Goal: Transaction & Acquisition: Book appointment/travel/reservation

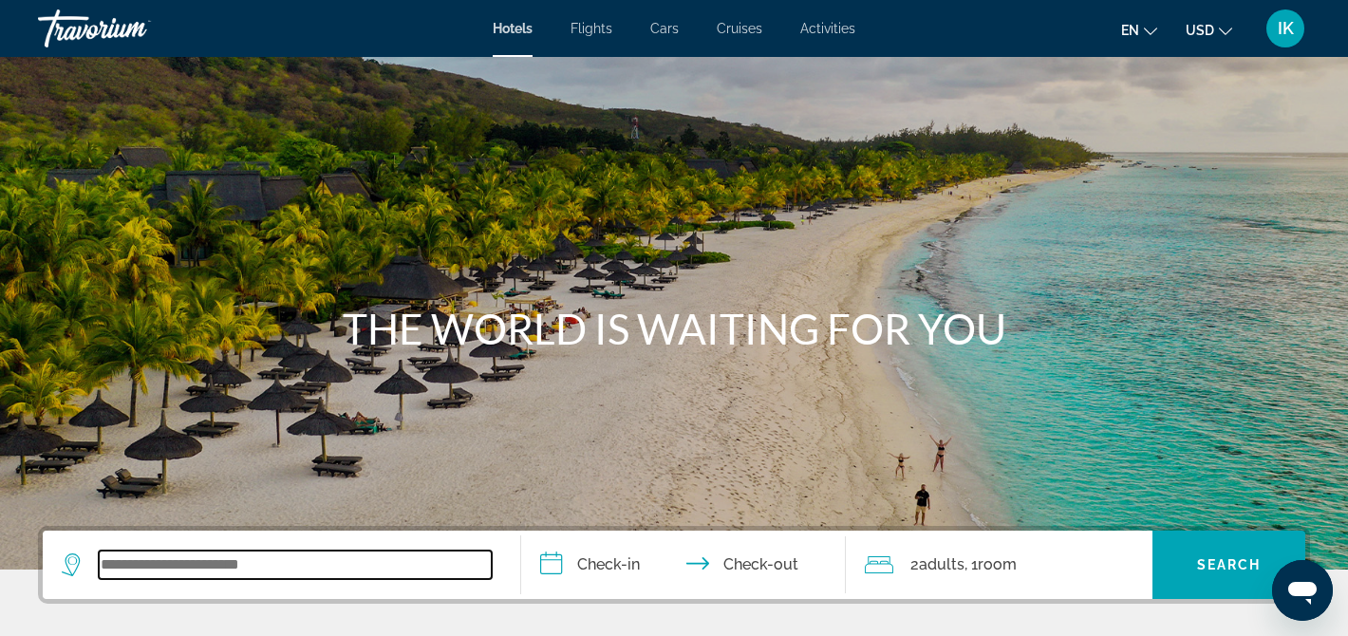
click at [163, 568] on input "Search widget" at bounding box center [295, 564] width 393 height 28
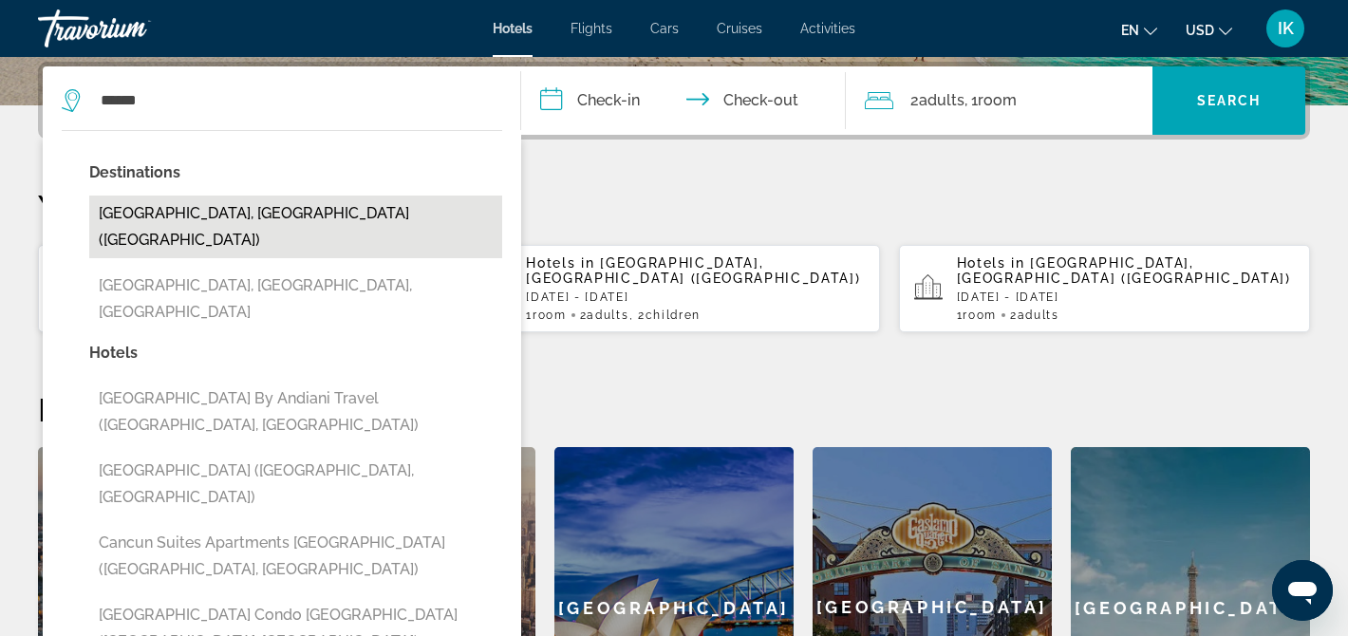
click at [160, 216] on button "[GEOGRAPHIC_DATA], [GEOGRAPHIC_DATA] ([GEOGRAPHIC_DATA])" at bounding box center [295, 227] width 413 height 63
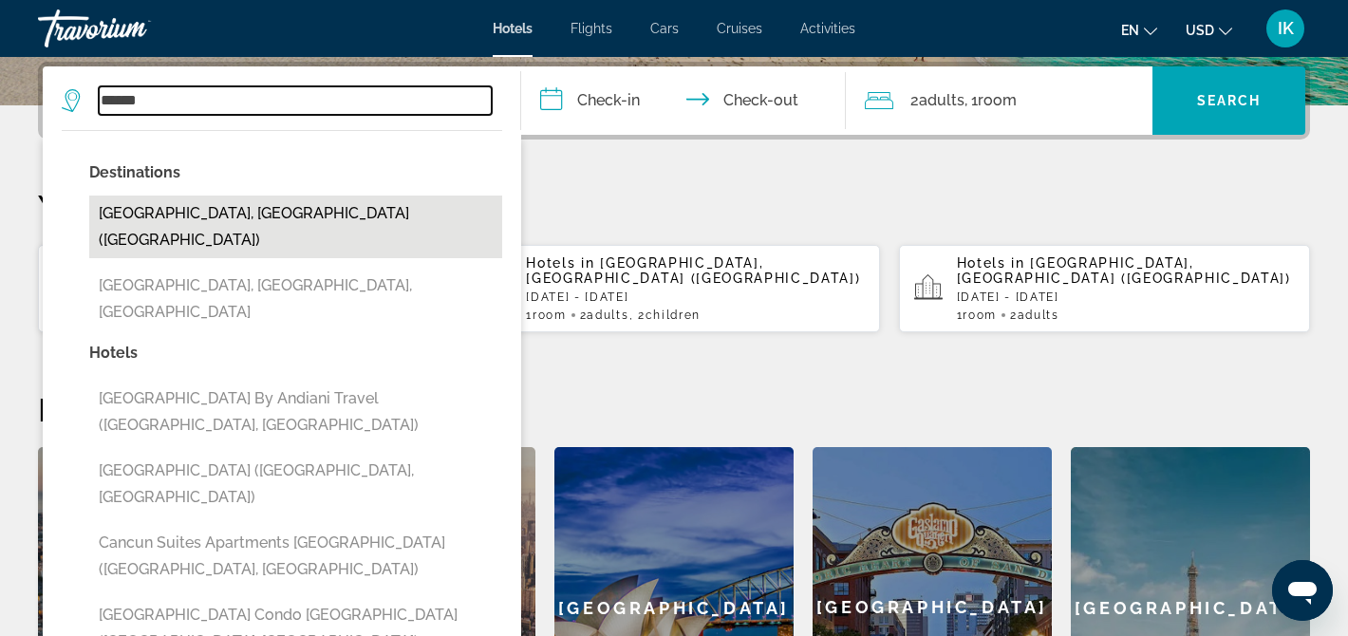
type input "**********"
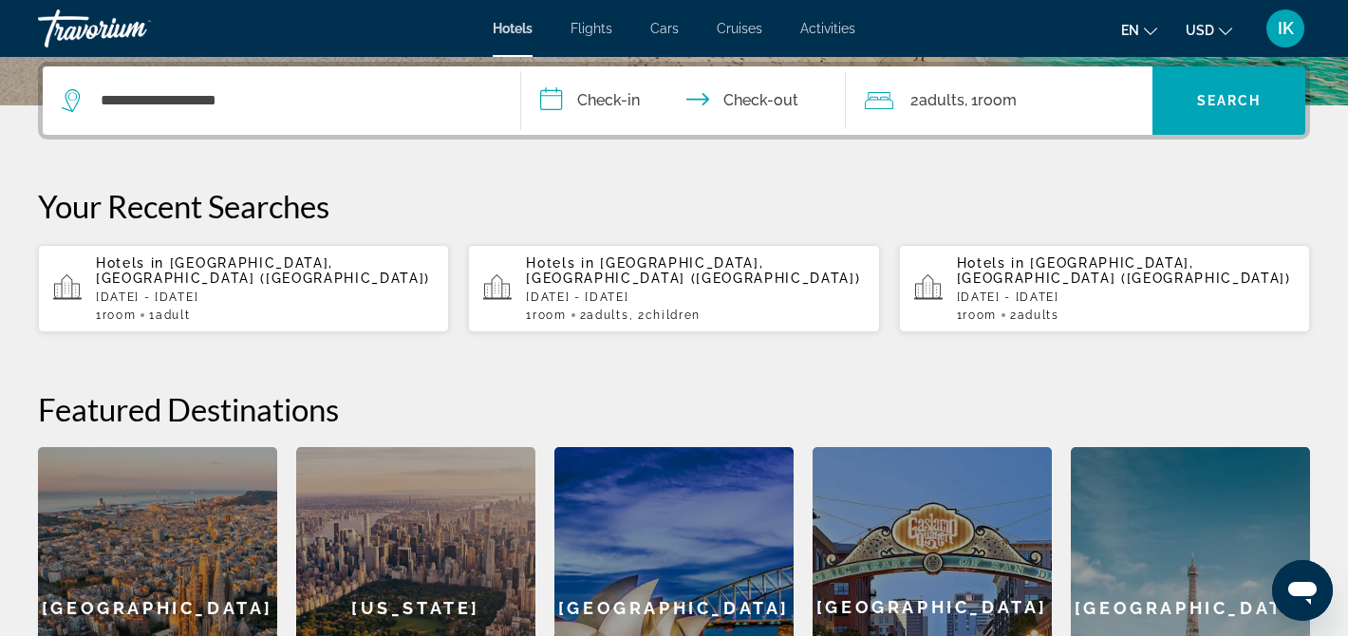
click at [597, 102] on input "**********" at bounding box center [687, 103] width 333 height 74
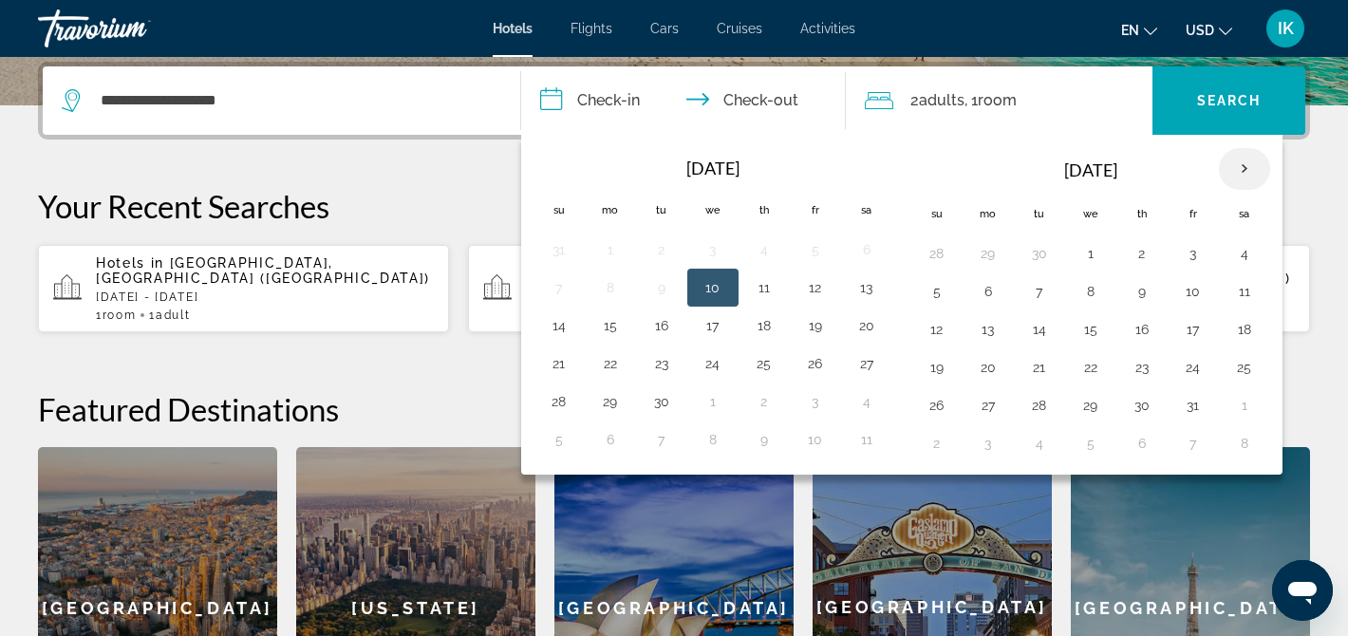
click at [1251, 164] on th "Next month" at bounding box center [1244, 169] width 51 height 42
click at [1047, 332] on button "11" at bounding box center [1039, 329] width 30 height 27
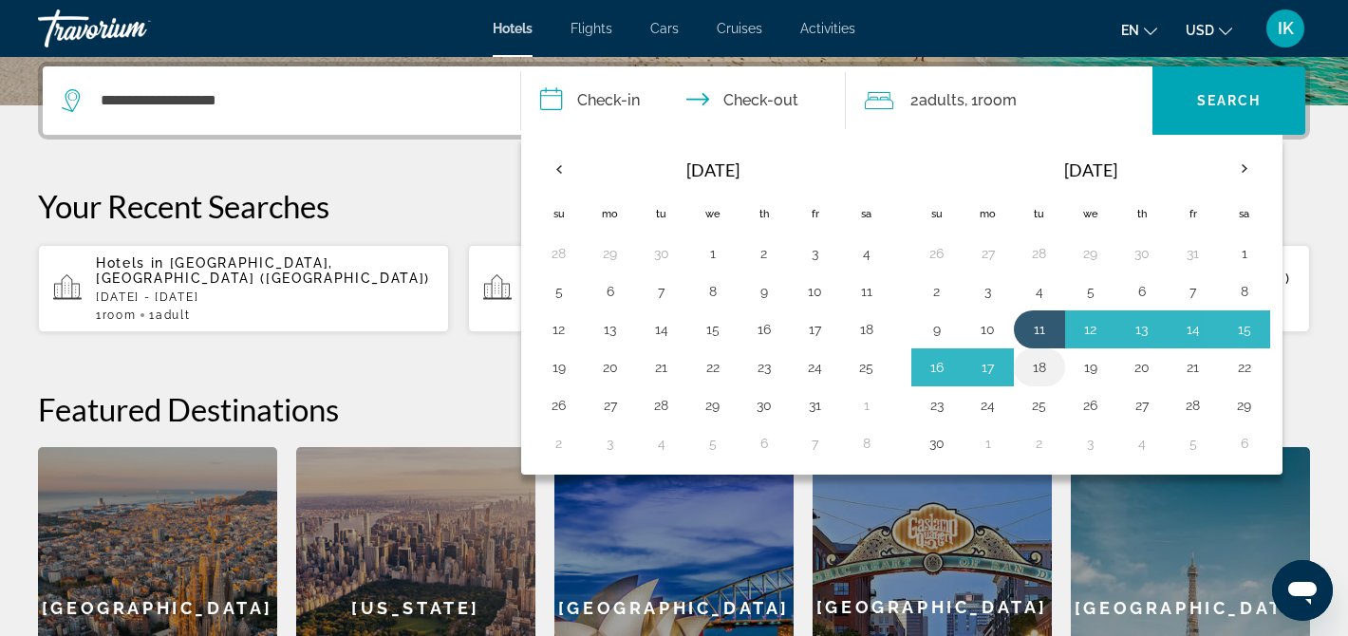
click at [1045, 373] on button "18" at bounding box center [1039, 367] width 30 height 27
type input "**********"
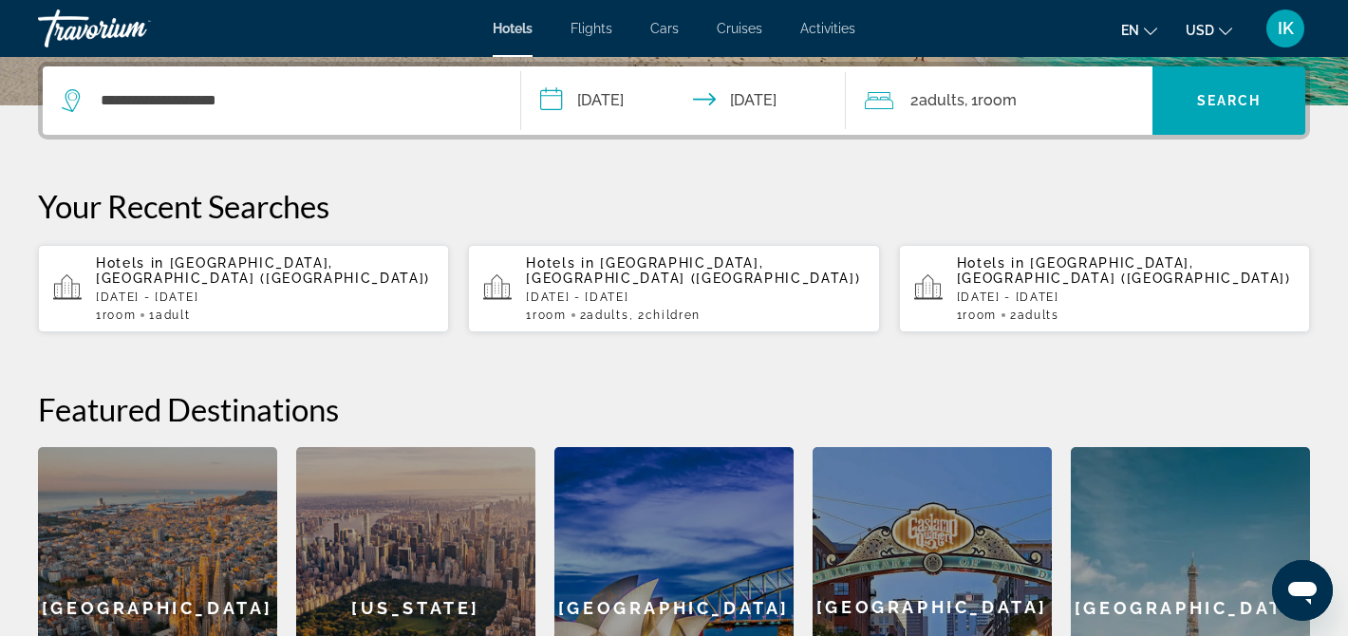
click at [1013, 101] on span "Room" at bounding box center [997, 100] width 39 height 18
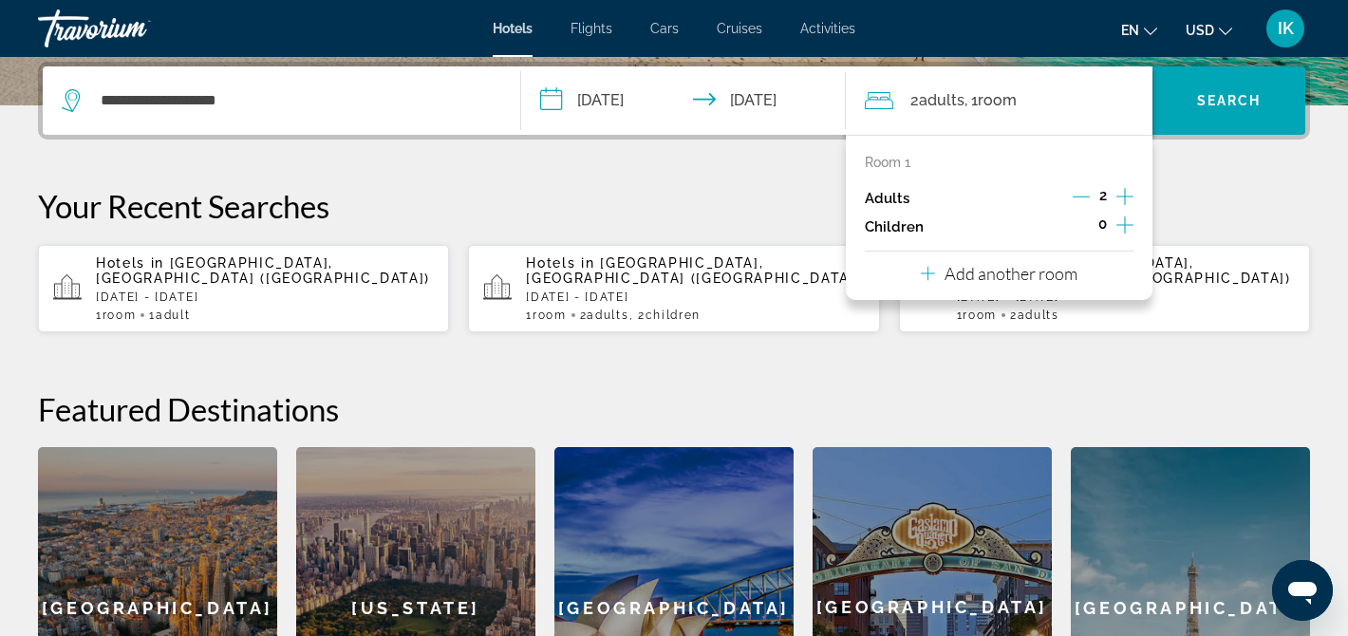
click at [1125, 233] on icon "Increment children" at bounding box center [1124, 224] width 17 height 17
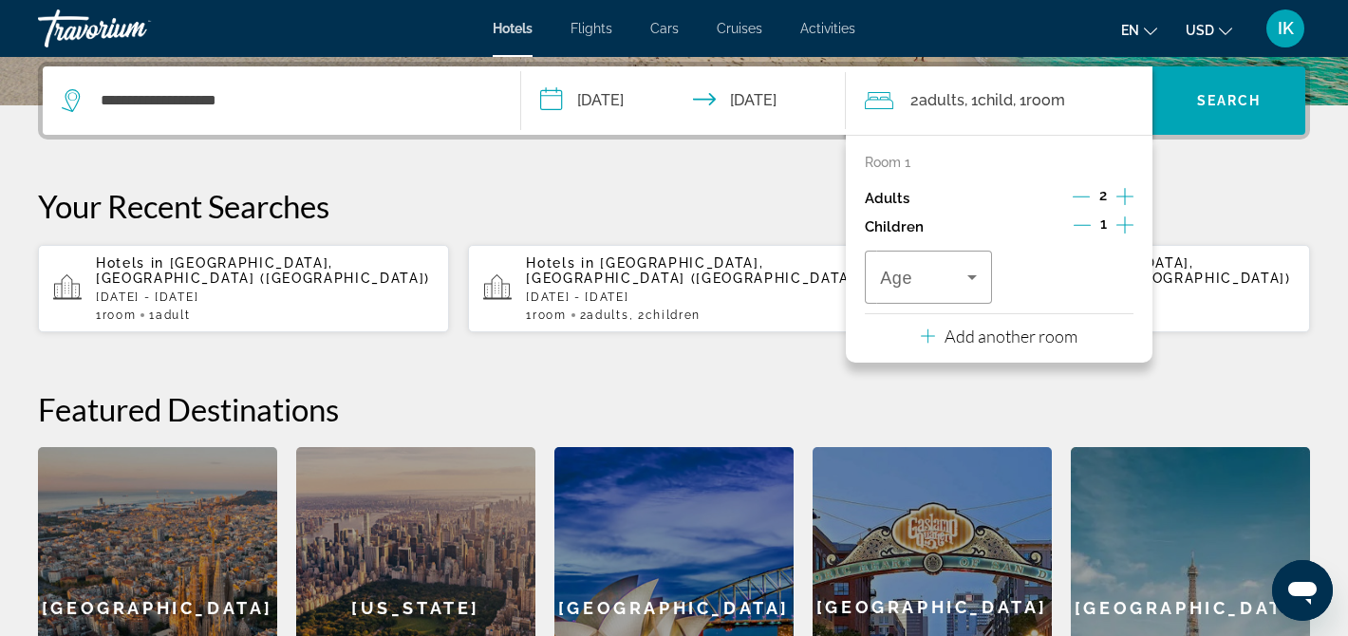
click at [1125, 233] on icon "Increment children" at bounding box center [1124, 224] width 17 height 17
click at [959, 289] on span "Travelers: 2 adults, 2 children" at bounding box center [923, 277] width 87 height 23
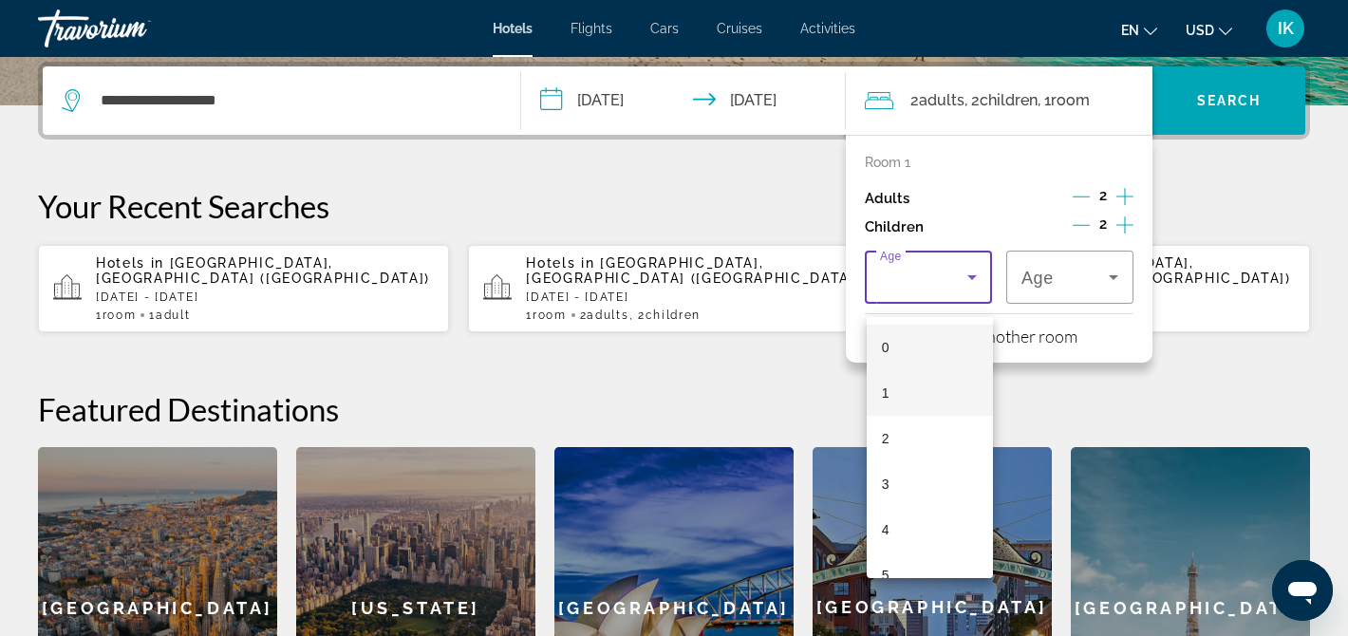
click at [908, 383] on mat-option "1" at bounding box center [929, 393] width 126 height 46
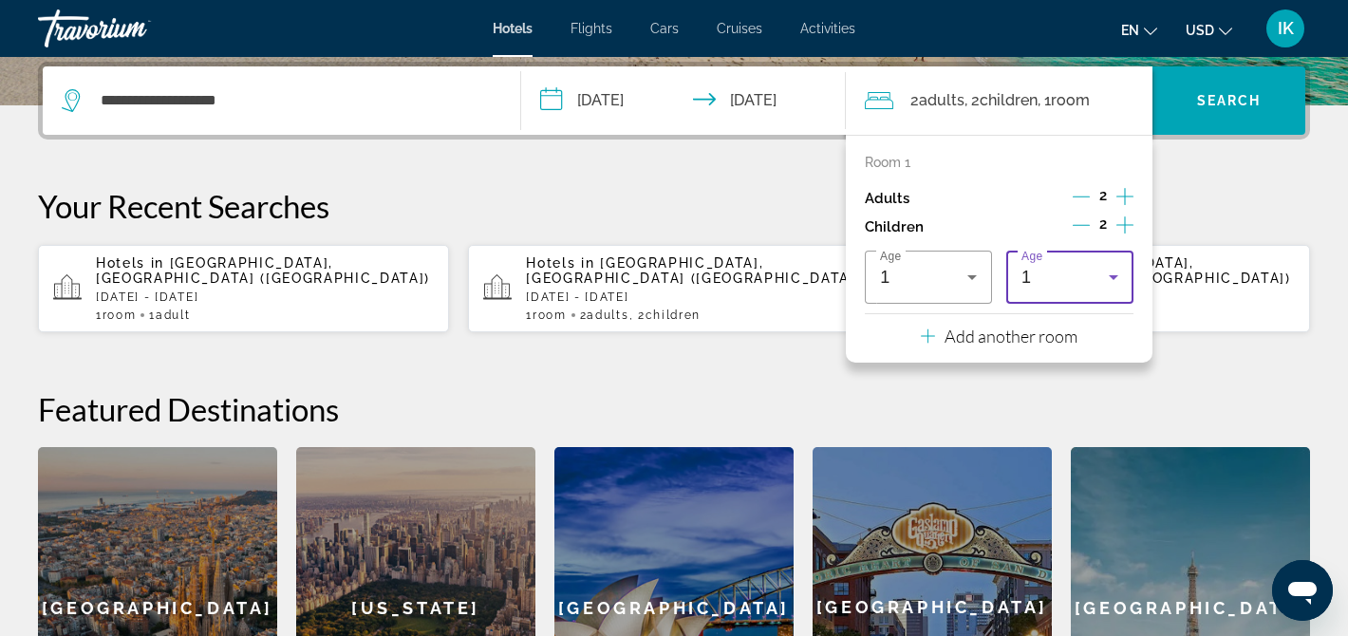
click at [1048, 277] on div "1" at bounding box center [1069, 277] width 97 height 53
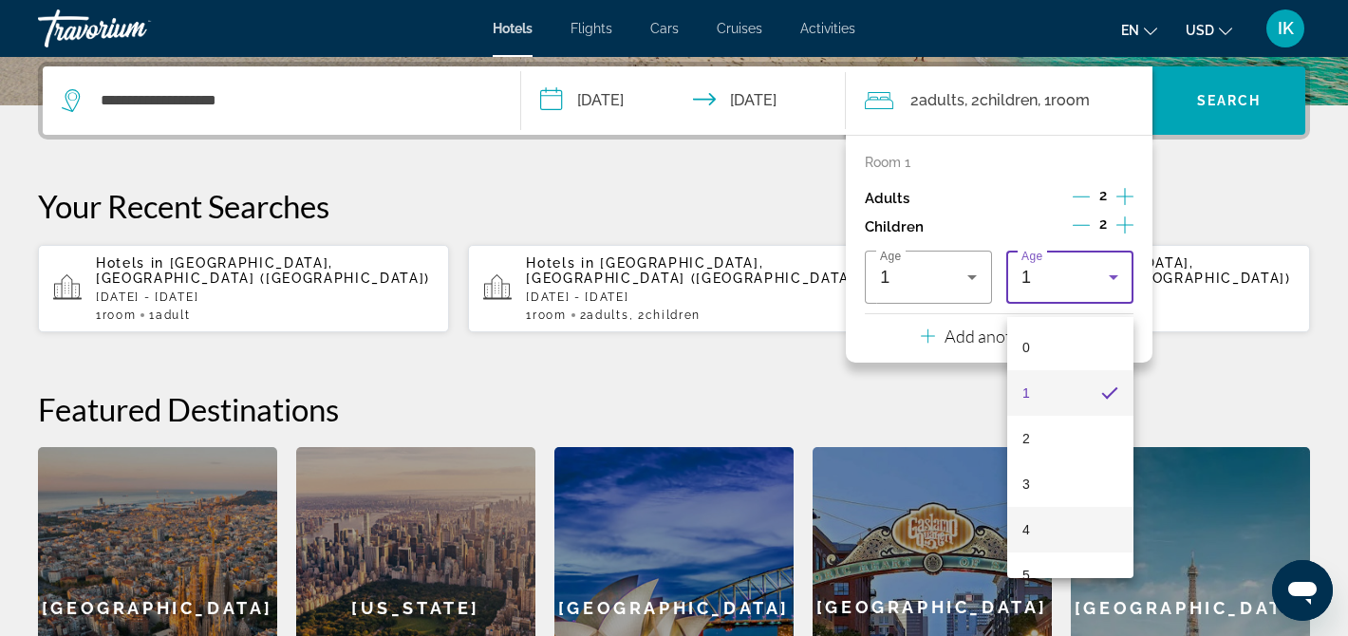
click at [1049, 535] on mat-option "4" at bounding box center [1070, 530] width 126 height 46
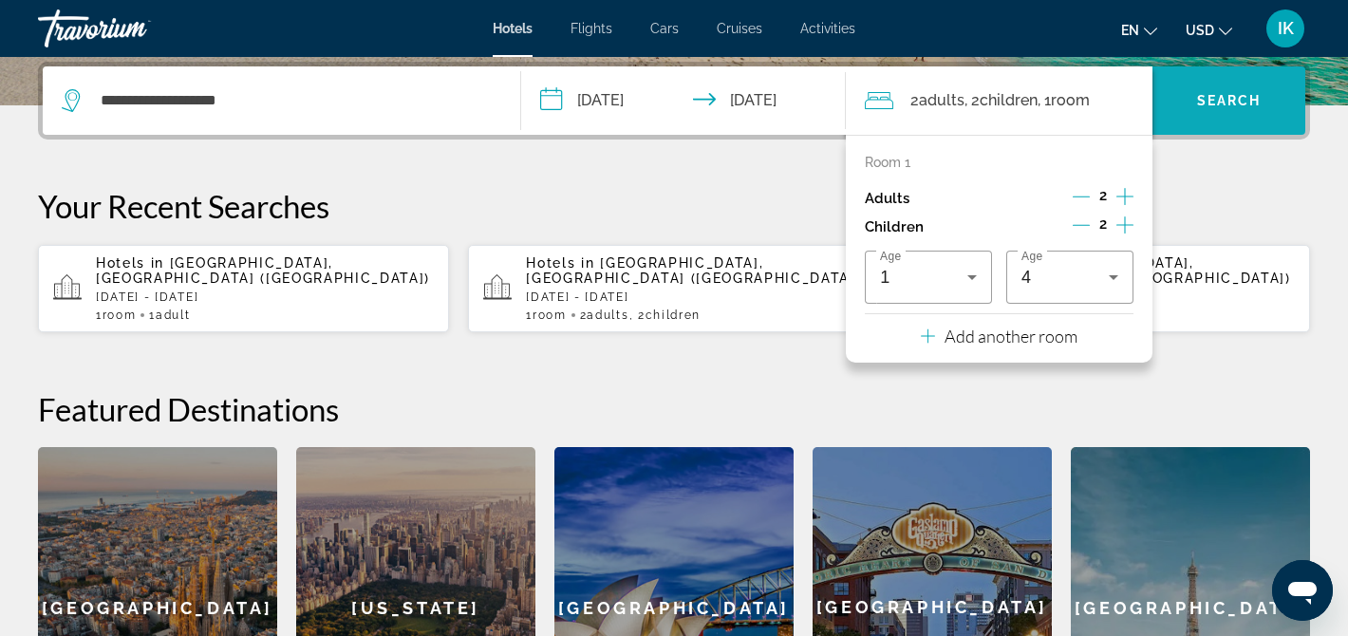
click at [1227, 116] on span "Search widget" at bounding box center [1228, 101] width 153 height 46
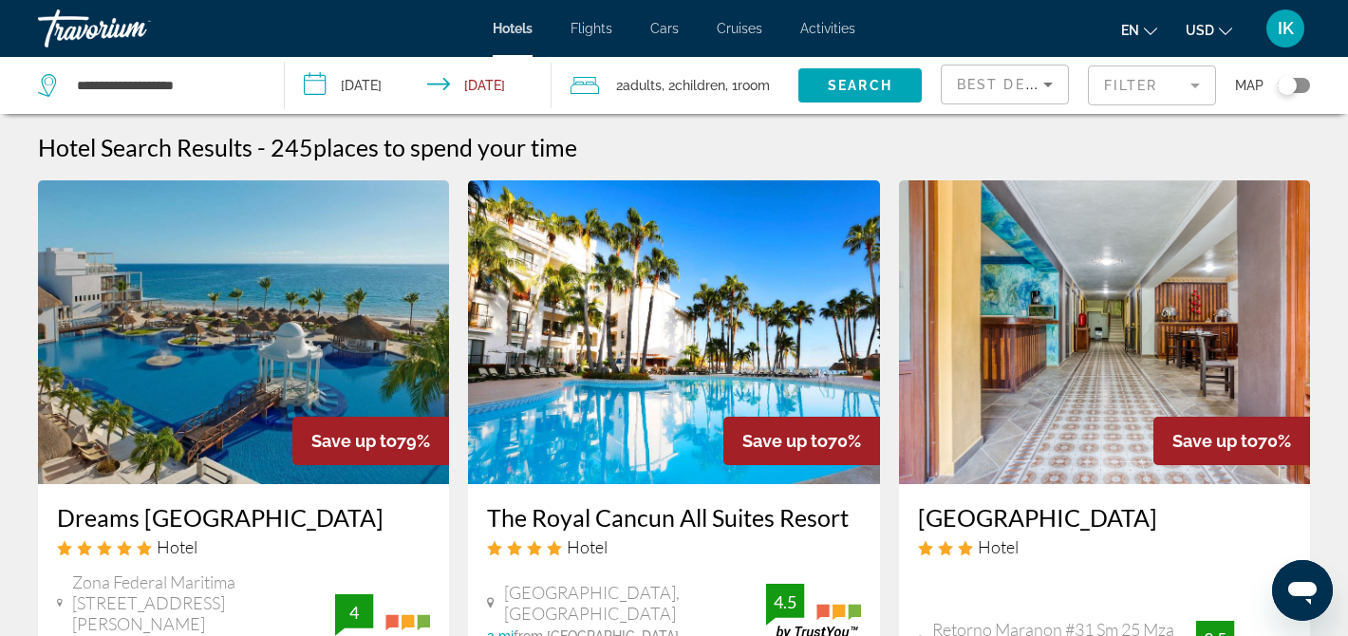
click at [1121, 83] on mat-form-field "Filter" at bounding box center [1152, 85] width 128 height 40
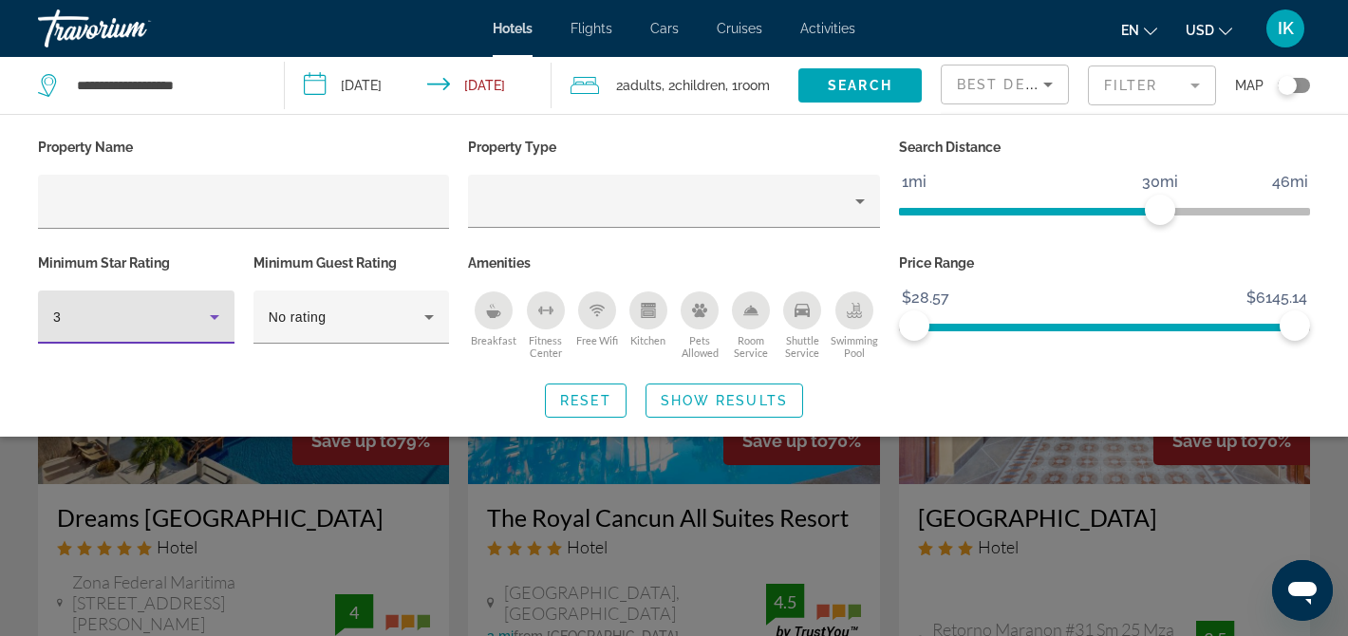
click at [207, 322] on icon "Hotel Filters" at bounding box center [214, 317] width 23 height 23
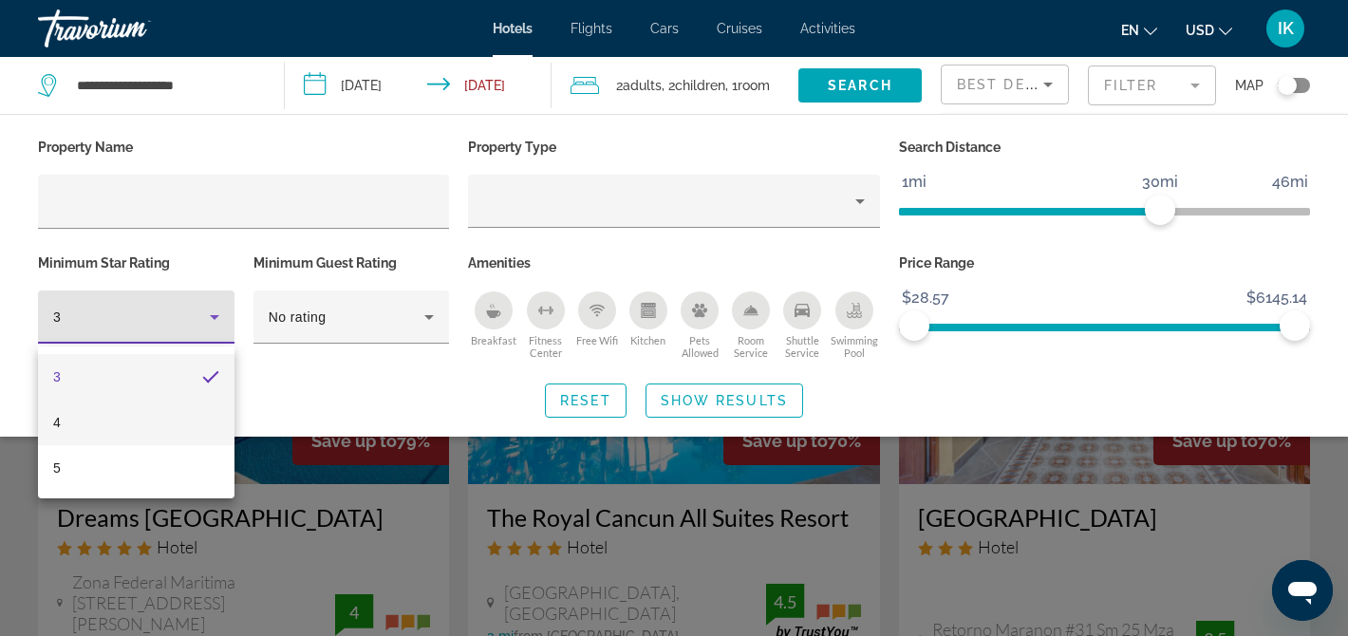
click at [89, 412] on mat-option "4" at bounding box center [136, 423] width 196 height 46
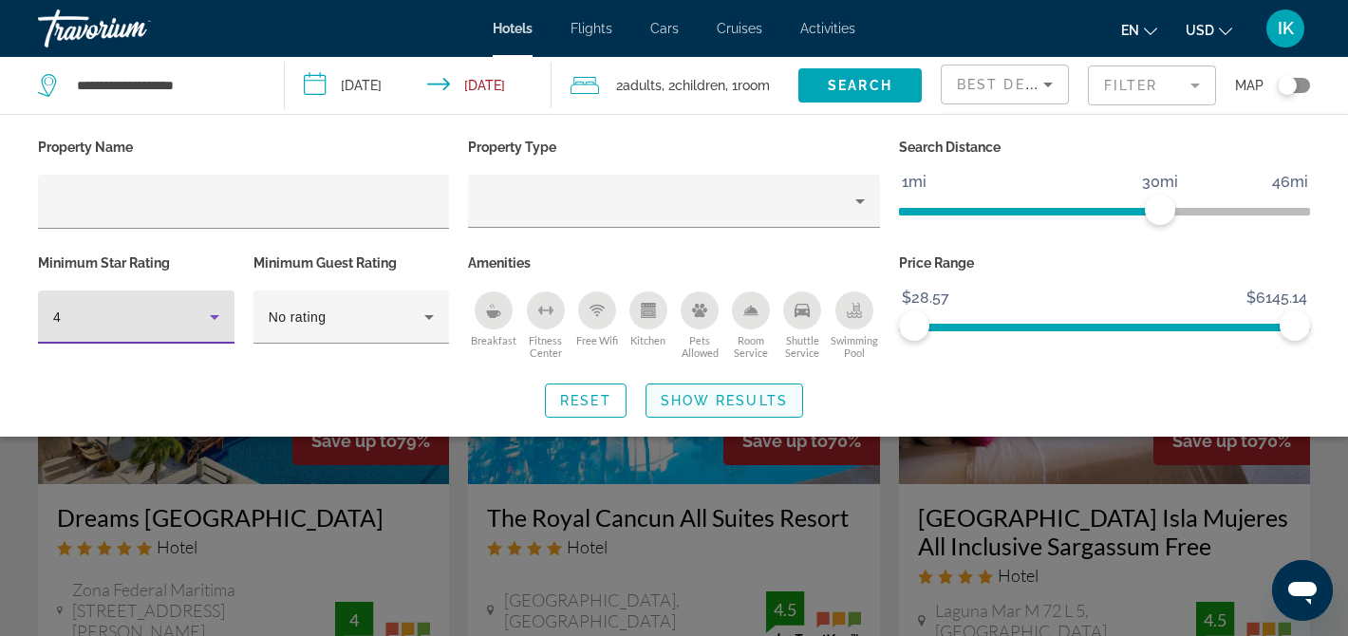
click at [713, 408] on span "Show Results" at bounding box center [724, 400] width 127 height 15
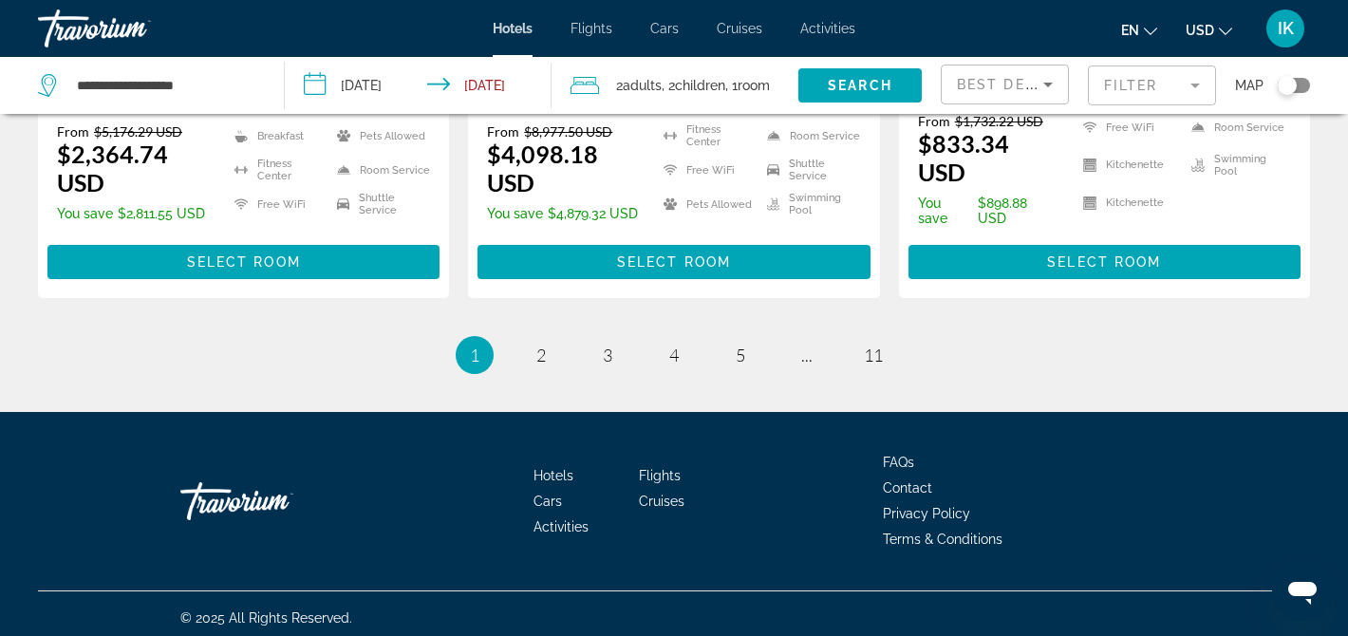
scroll to position [2804, 0]
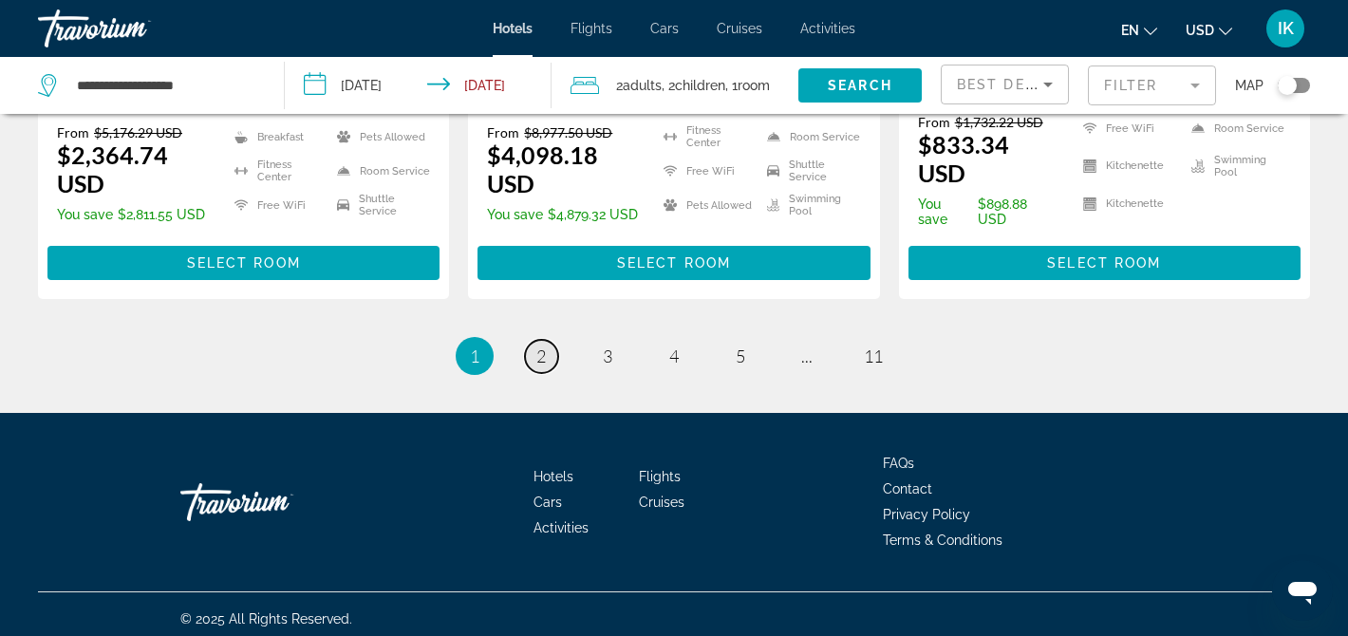
click at [537, 345] on span "2" at bounding box center [540, 355] width 9 height 21
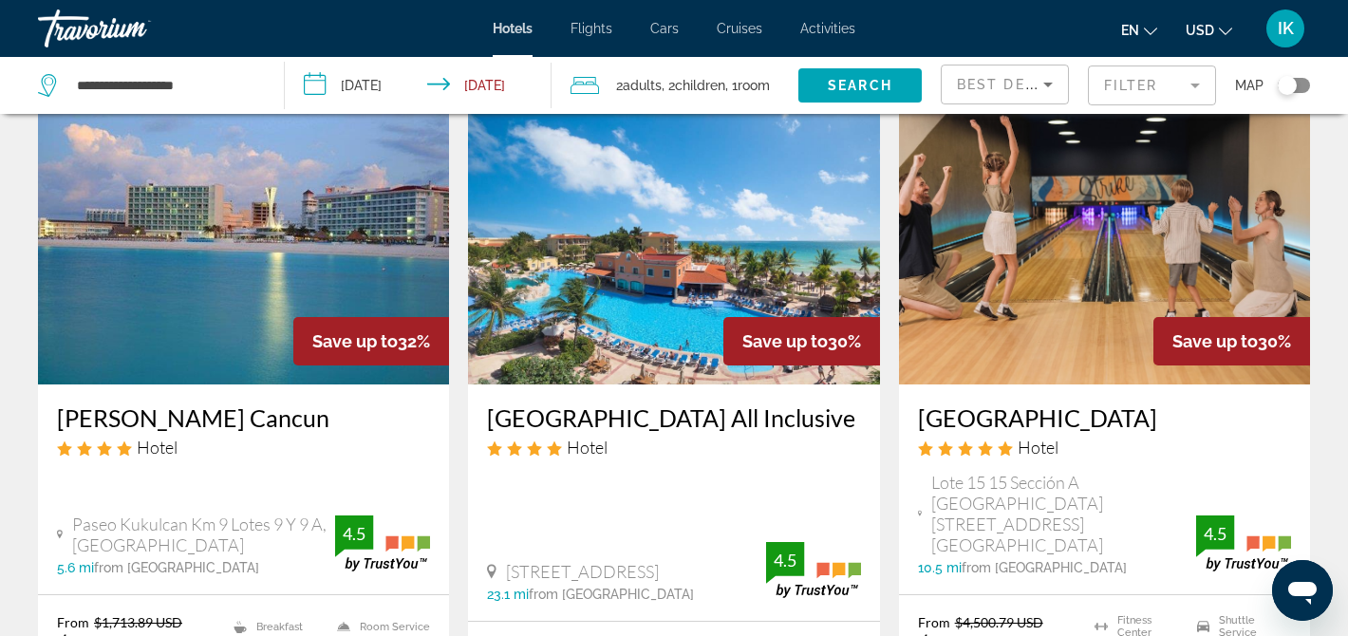
scroll to position [1601, 0]
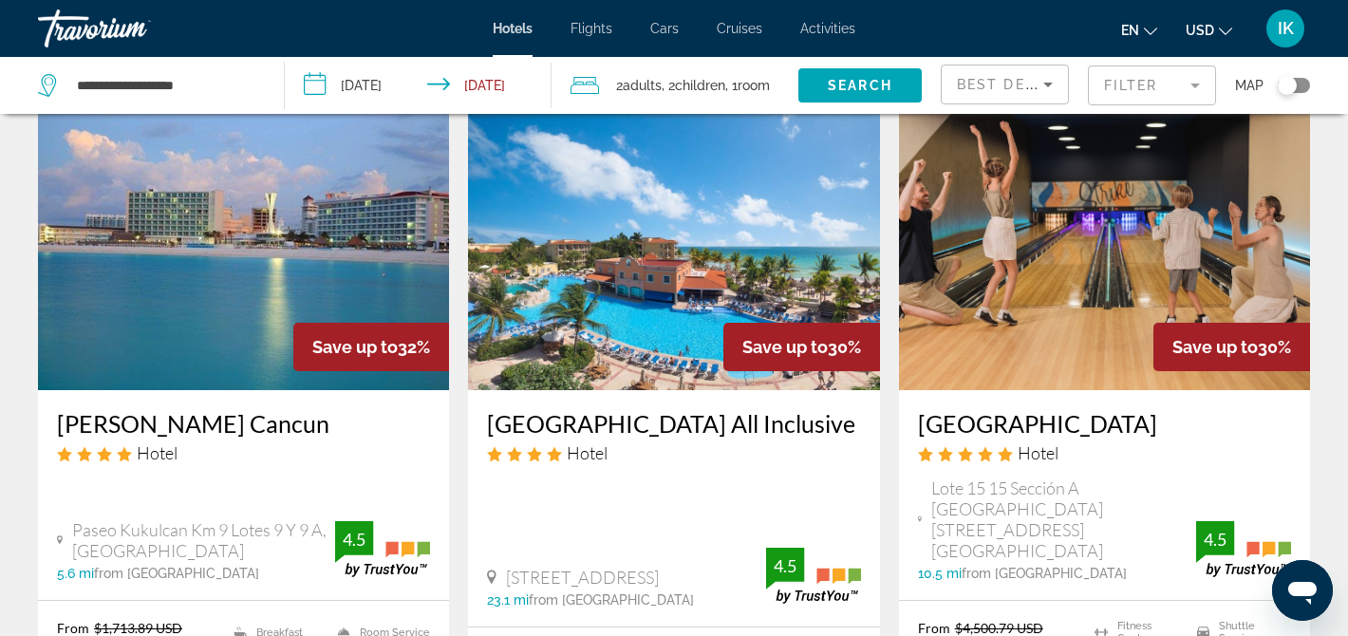
click at [987, 409] on h3 "[GEOGRAPHIC_DATA]" at bounding box center [1104, 423] width 373 height 28
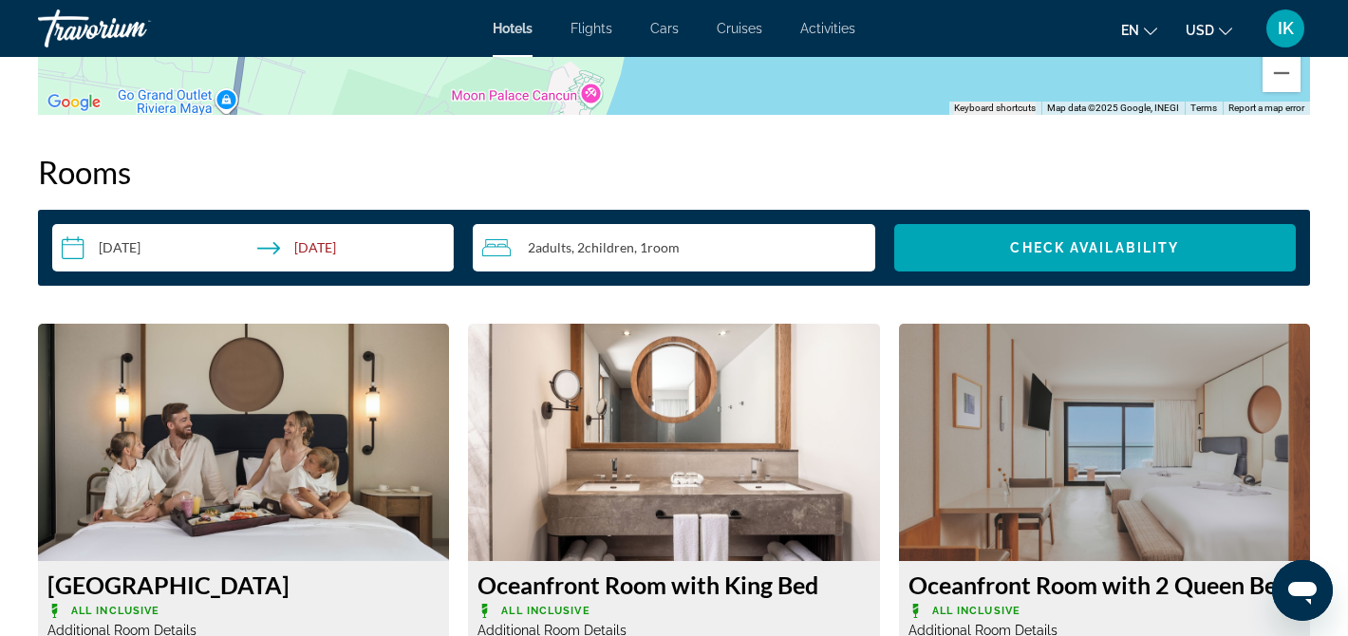
scroll to position [1949, 0]
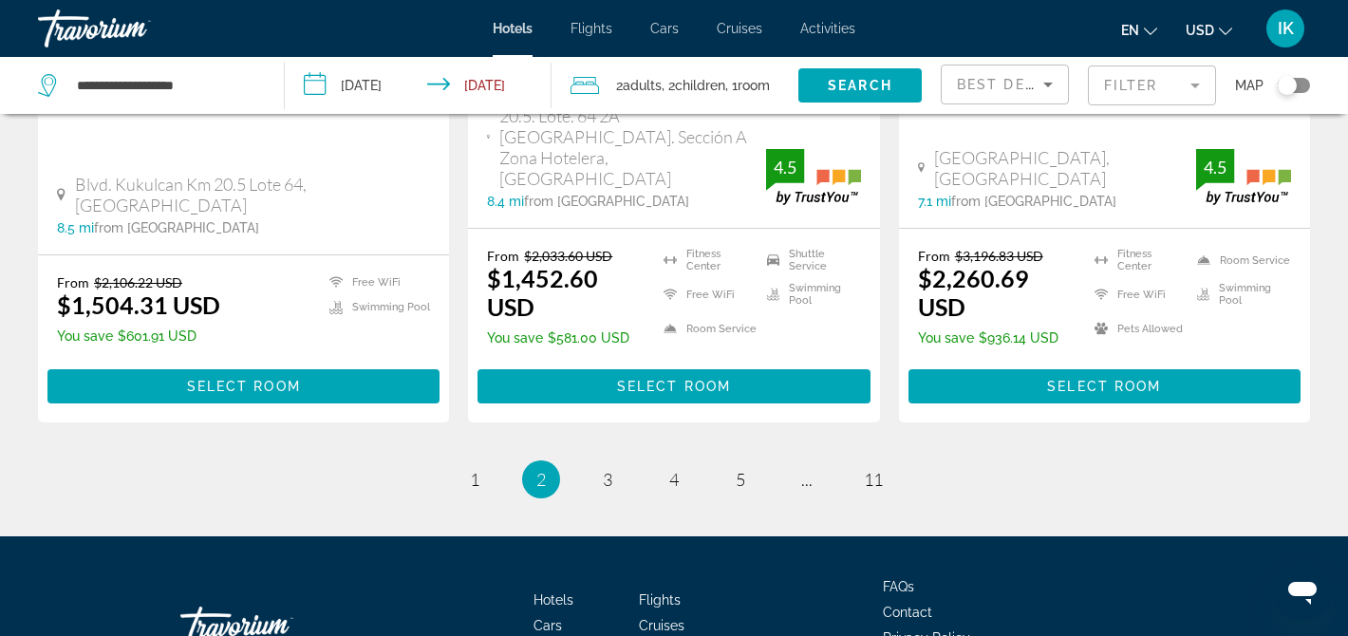
scroll to position [2742, 0]
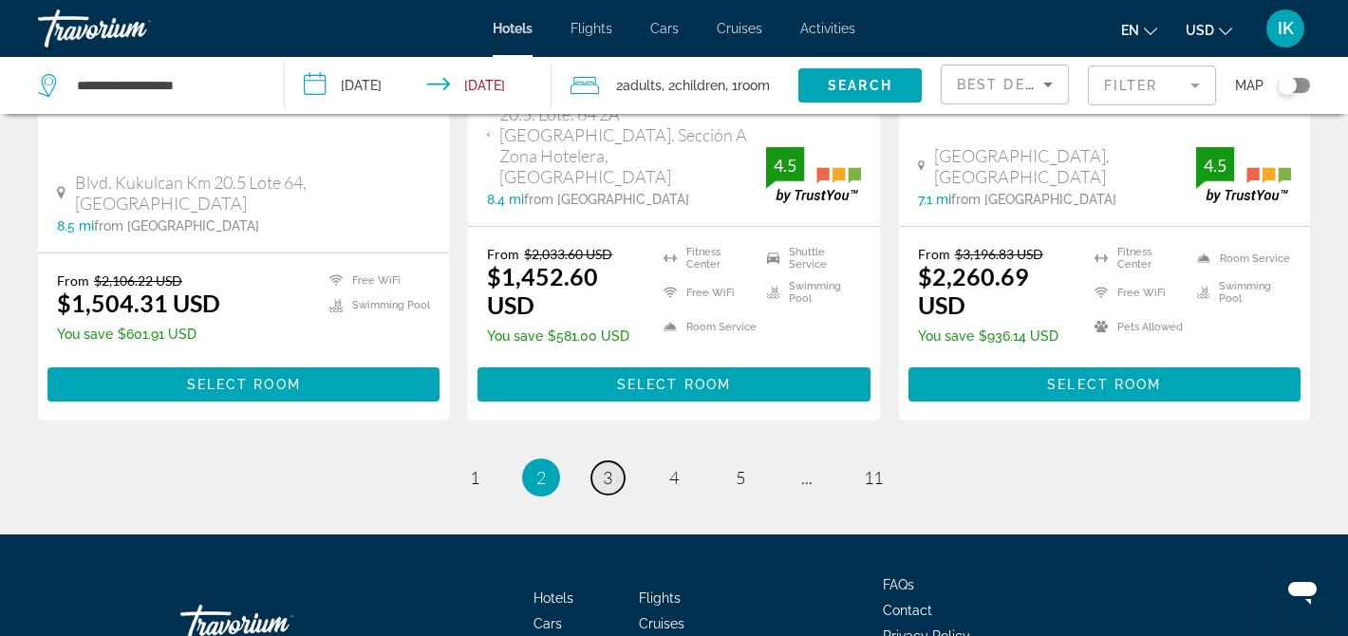
click at [611, 461] on link "page 3" at bounding box center [607, 477] width 33 height 33
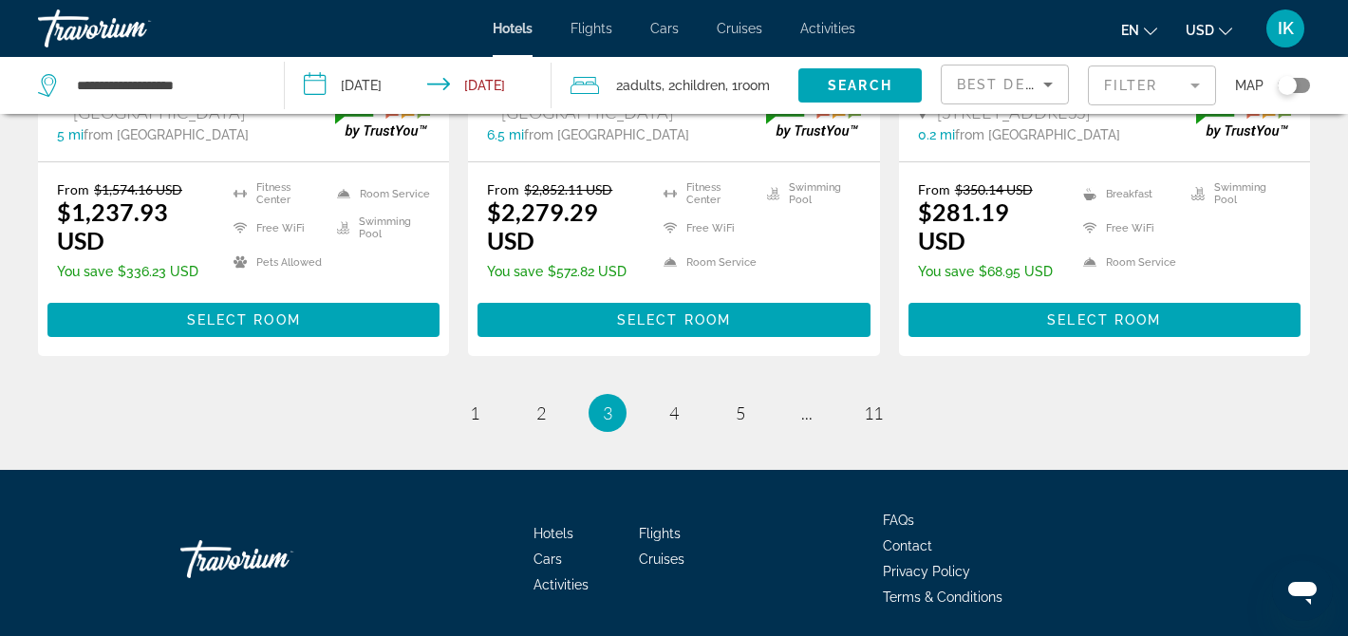
scroll to position [2785, 0]
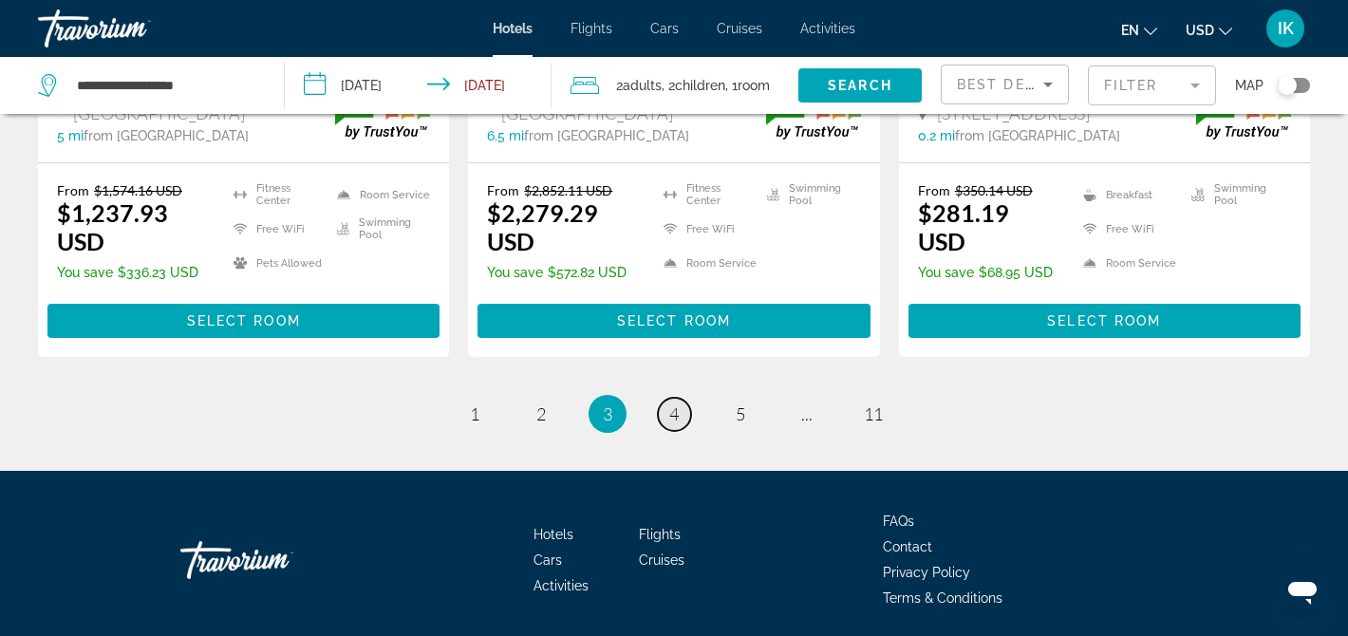
click at [674, 403] on span "4" at bounding box center [673, 413] width 9 height 21
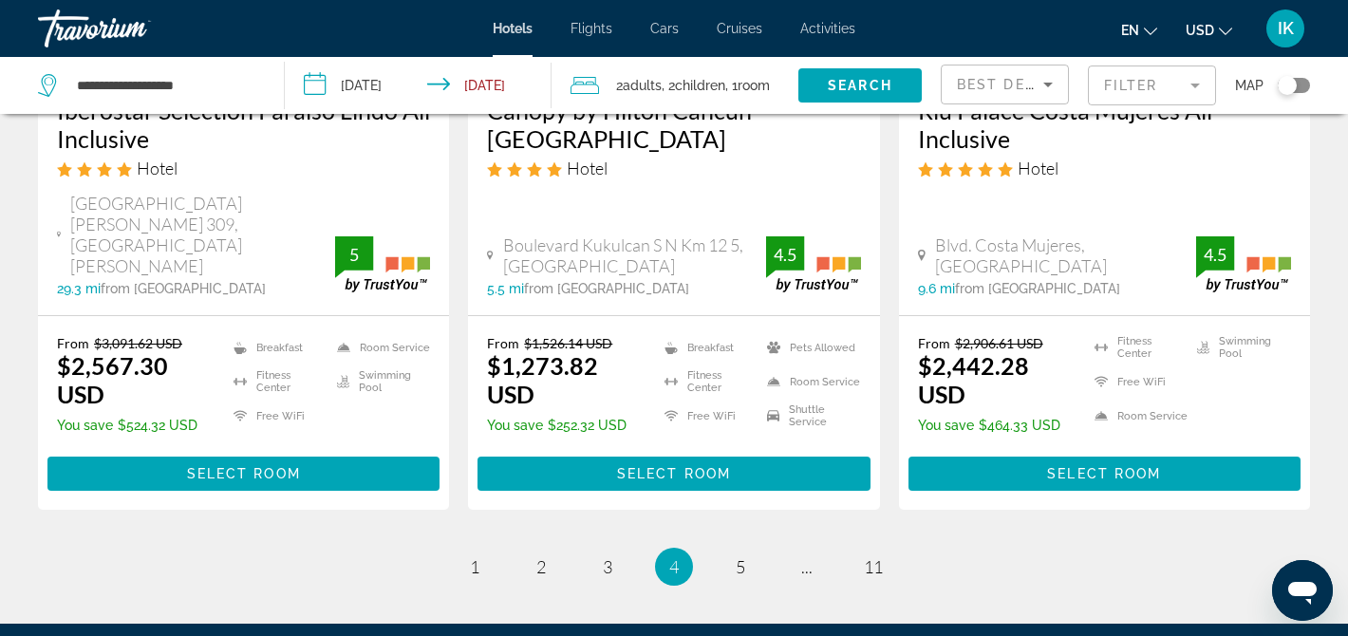
scroll to position [2767, 0]
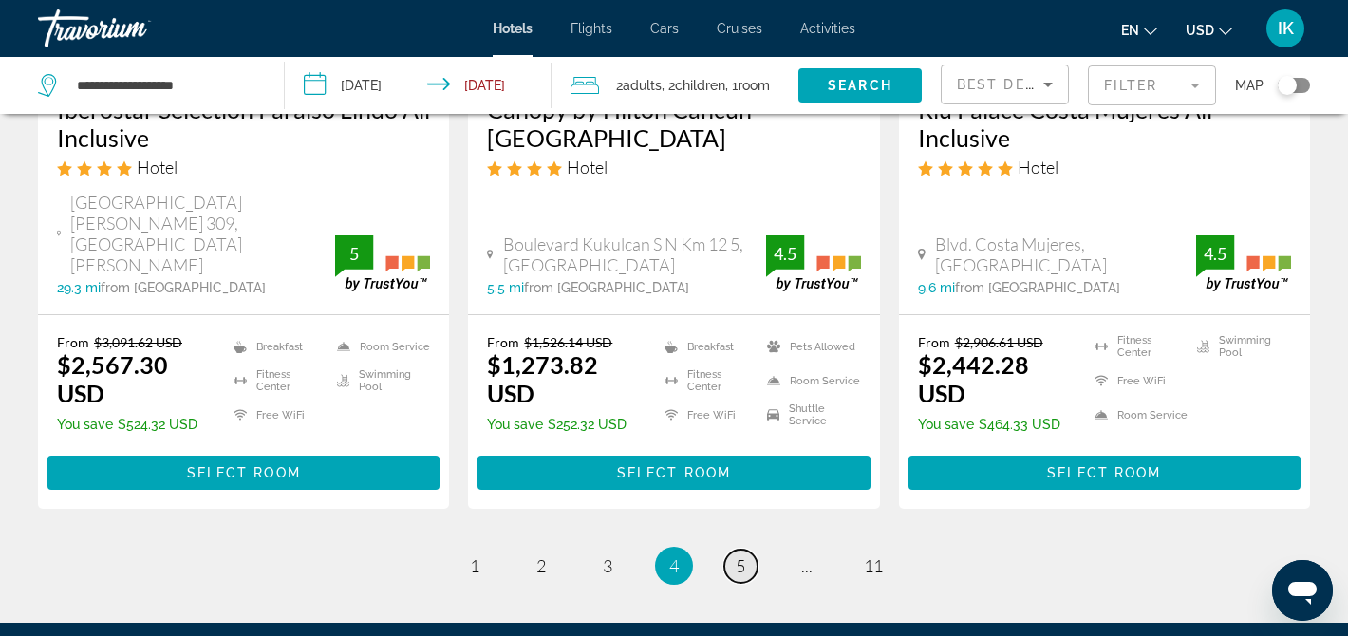
click at [736, 555] on span "5" at bounding box center [740, 565] width 9 height 21
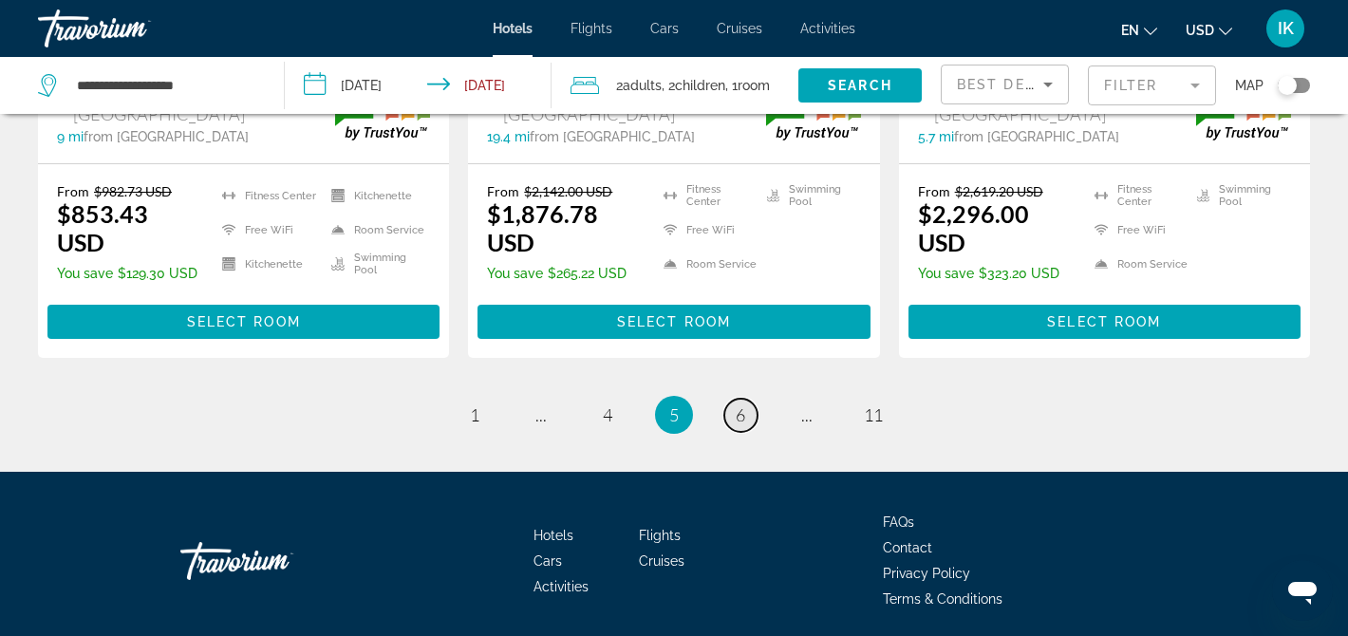
scroll to position [2805, 0]
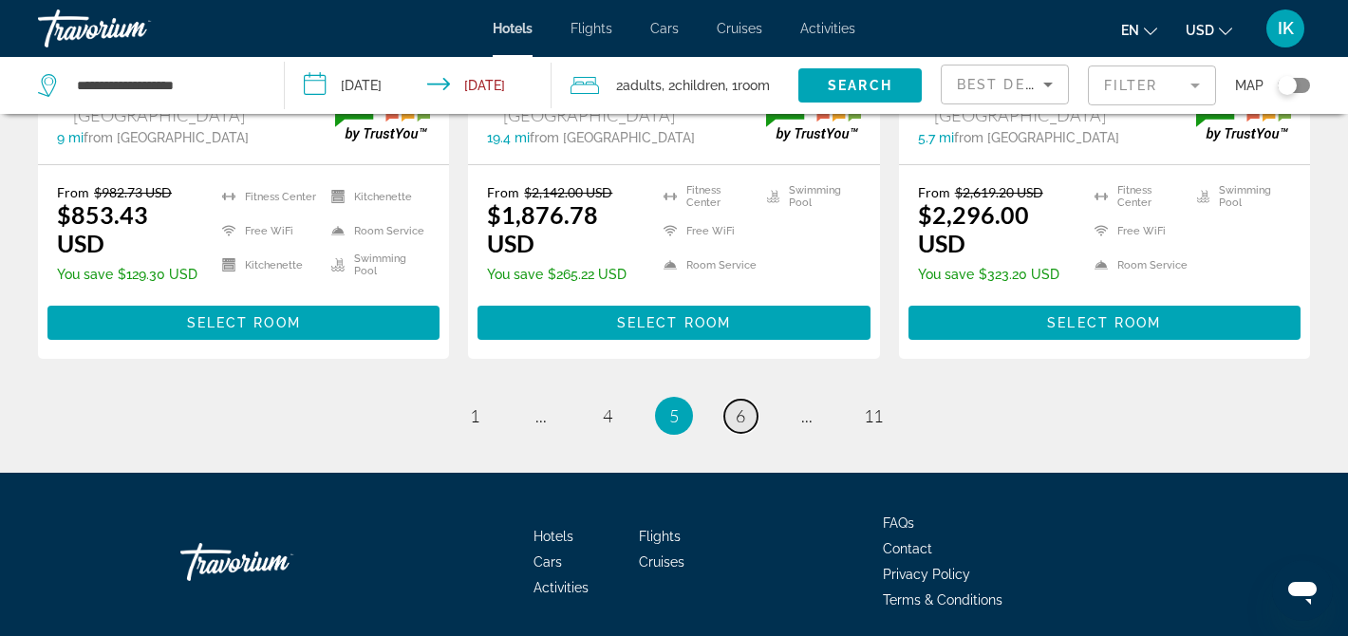
click at [736, 405] on span "6" at bounding box center [740, 415] width 9 height 21
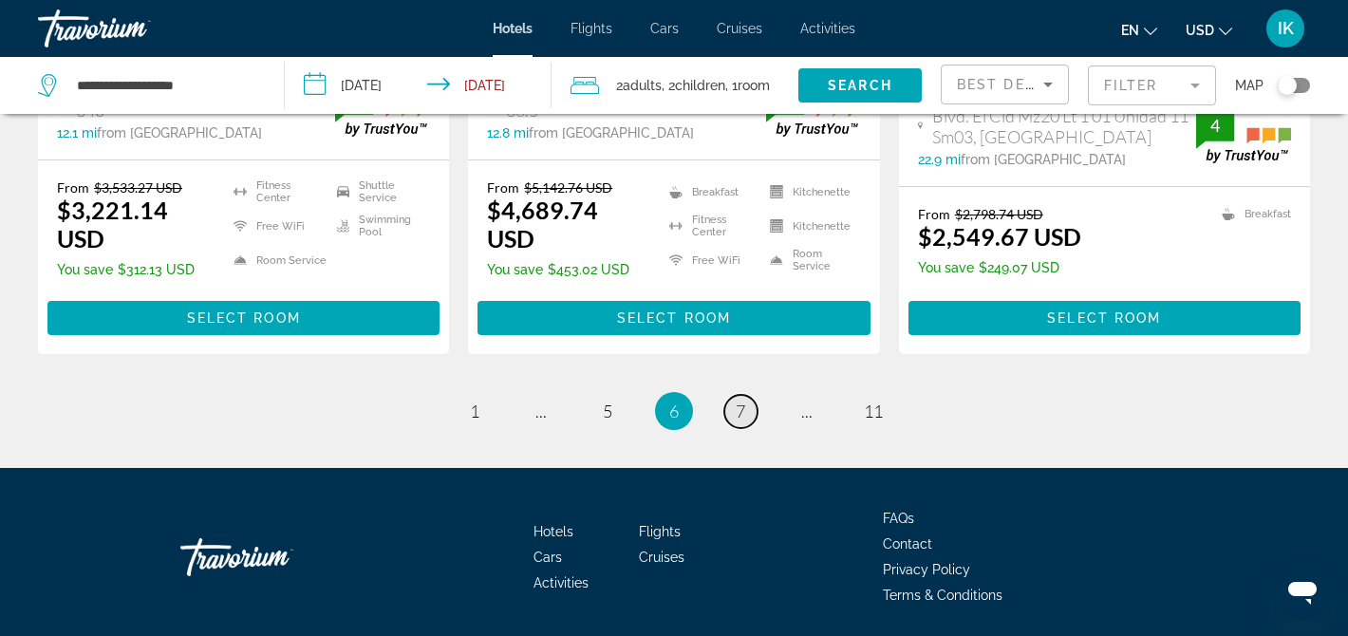
scroll to position [2802, 0]
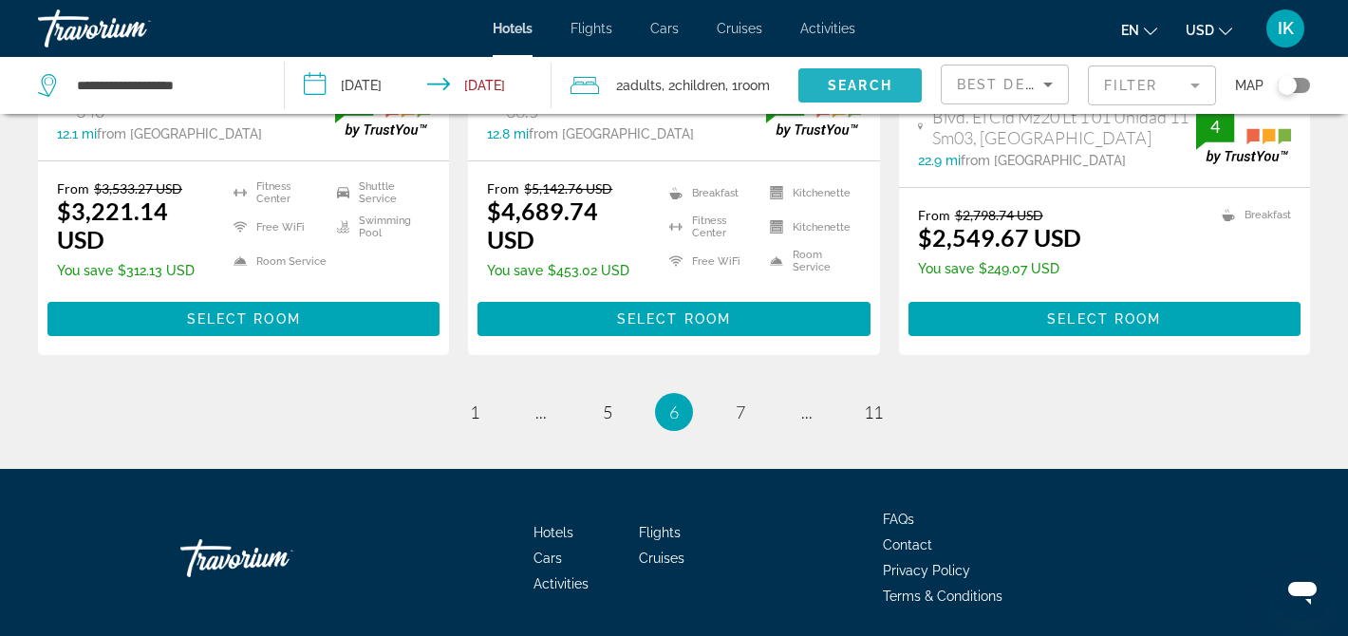
click at [870, 83] on span "Search" at bounding box center [860, 85] width 65 height 15
click at [1135, 88] on mat-form-field "Filter" at bounding box center [1152, 85] width 128 height 40
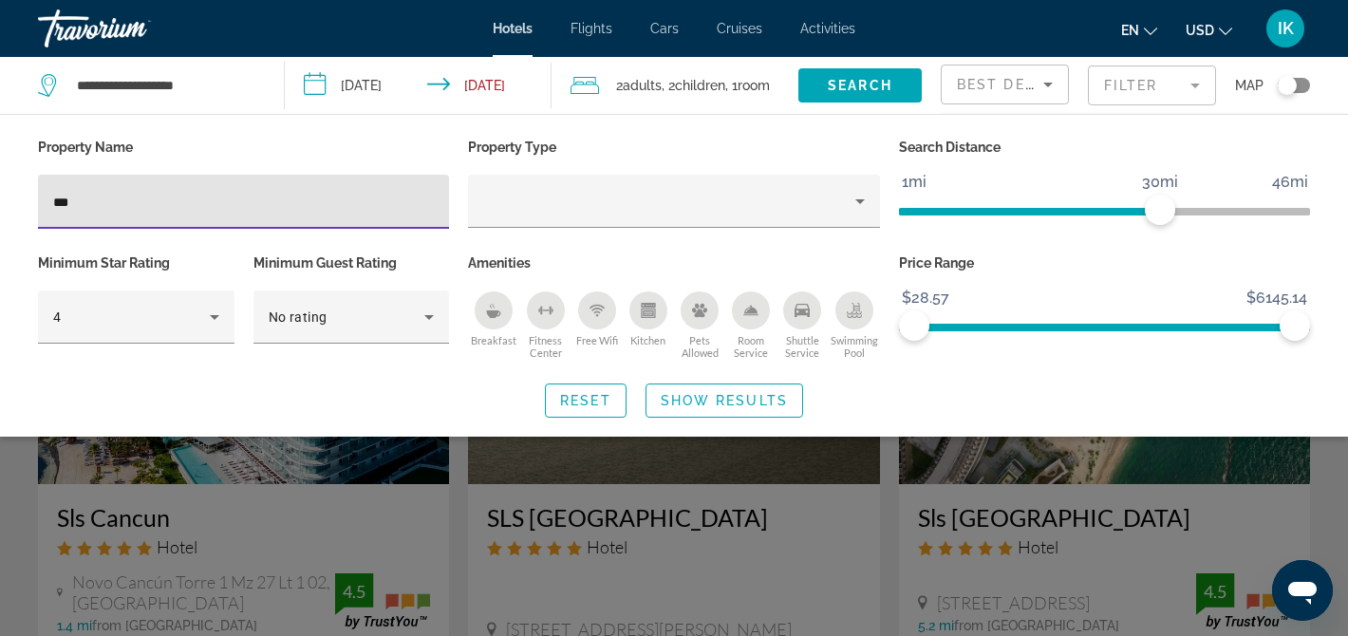
type input "***"
drag, startPoint x: 258, startPoint y: 193, endPoint x: 323, endPoint y: 512, distance: 326.3
click at [322, 512] on div "Search widget" at bounding box center [674, 460] width 1348 height 351
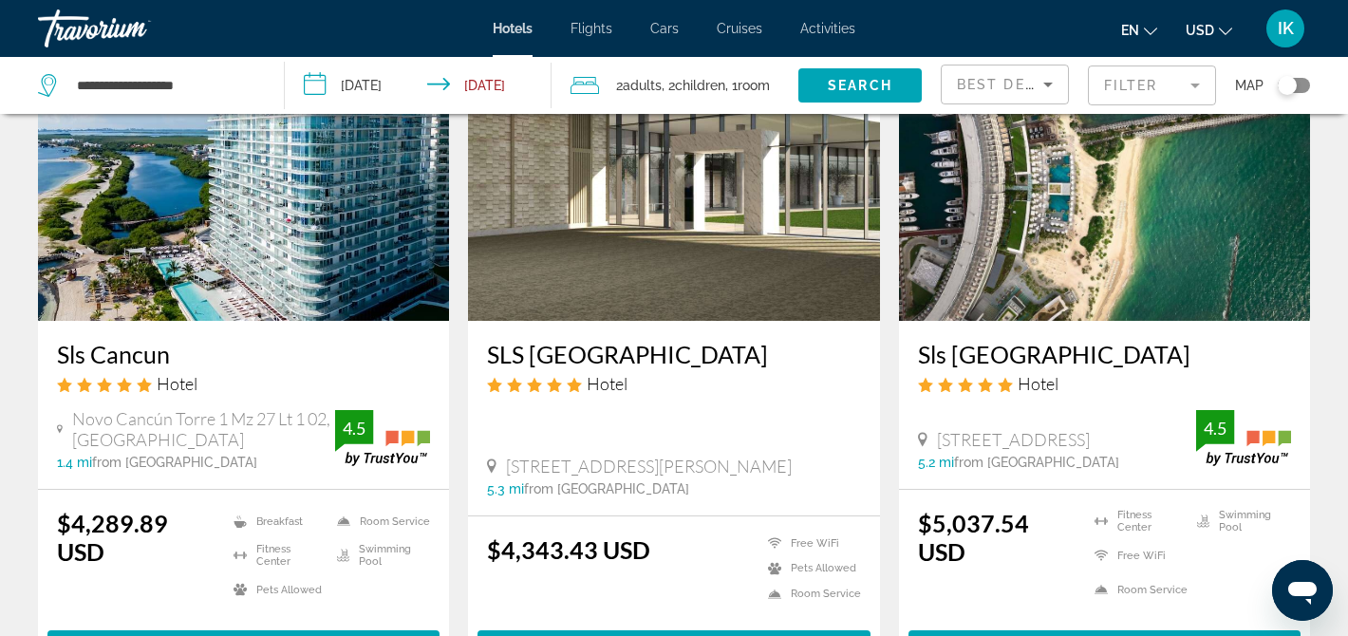
scroll to position [185, 0]
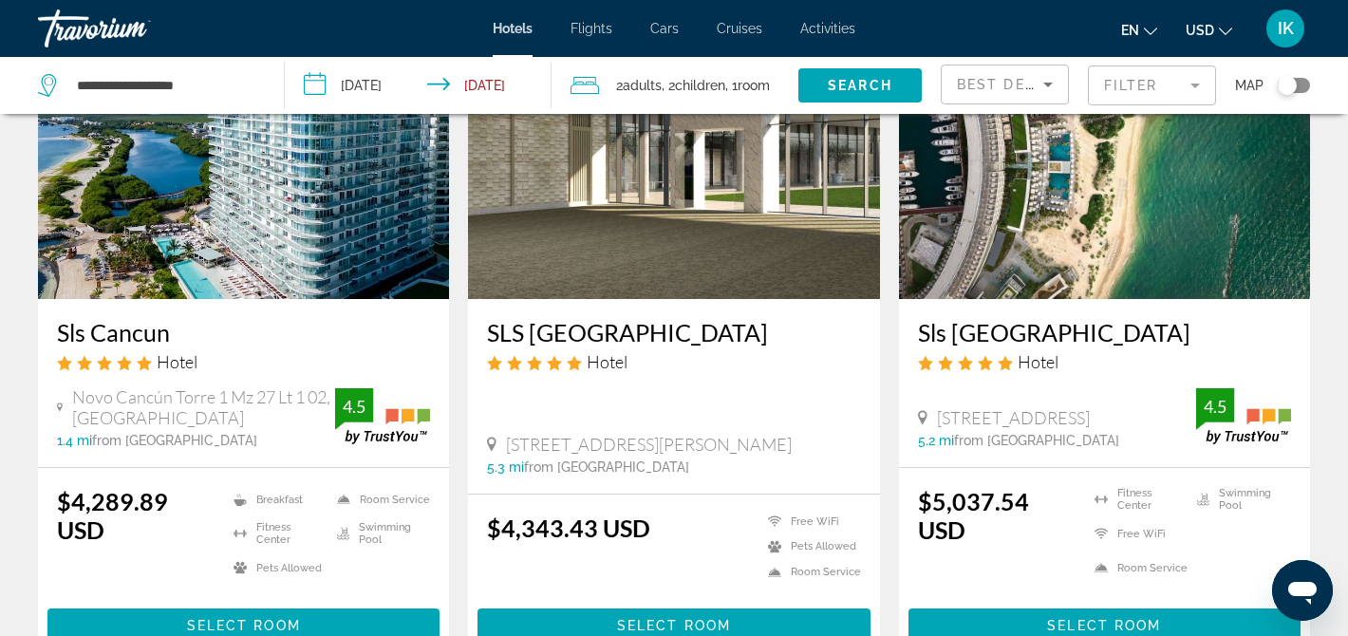
click at [111, 370] on div "Hotel" at bounding box center [243, 361] width 373 height 21
click at [118, 284] on img "Main content" at bounding box center [243, 147] width 411 height 304
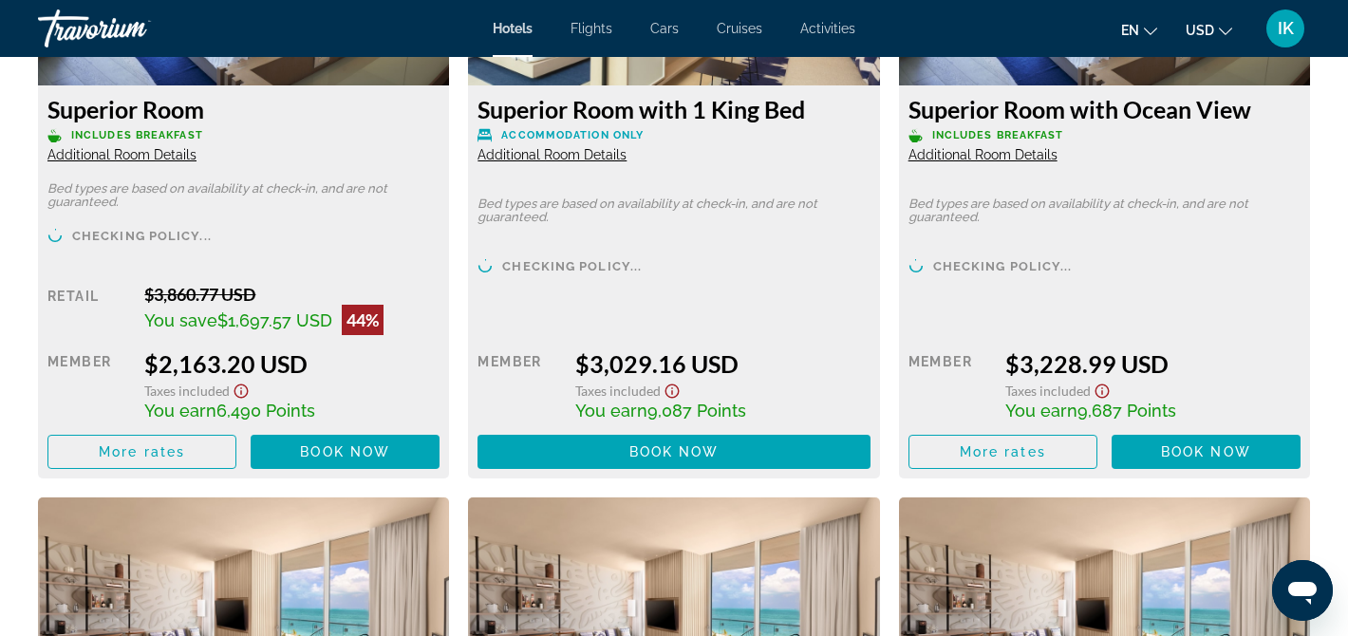
scroll to position [2762, 0]
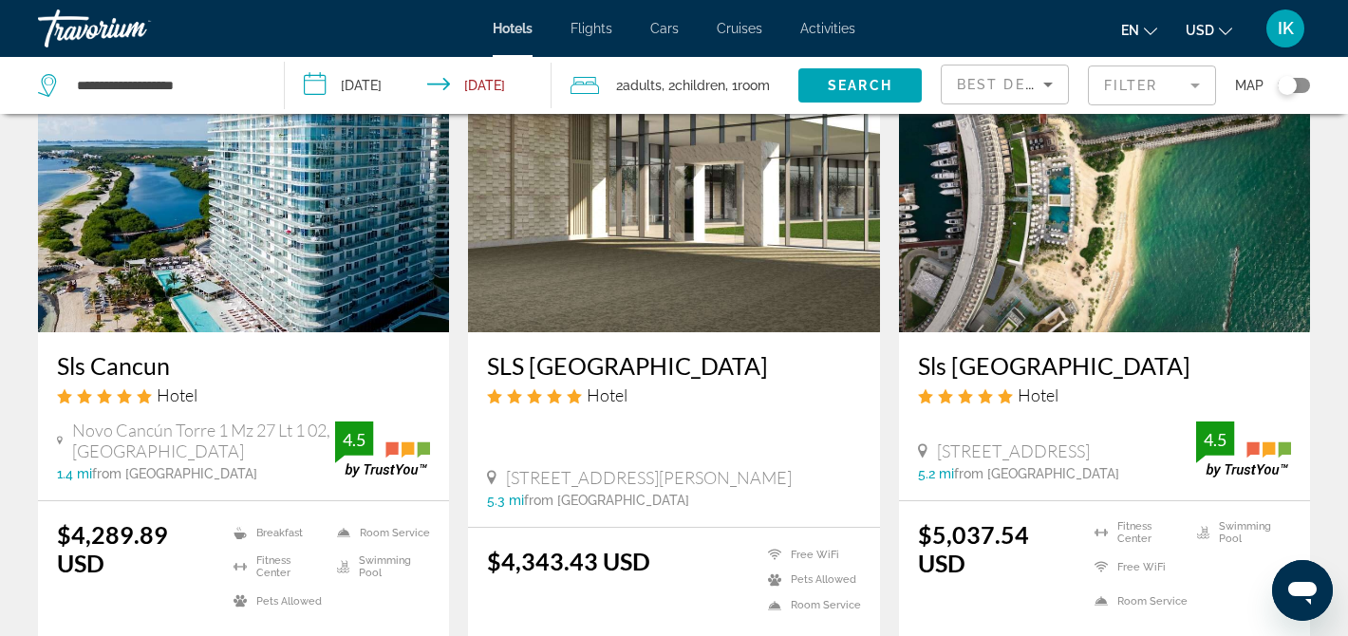
scroll to position [177, 0]
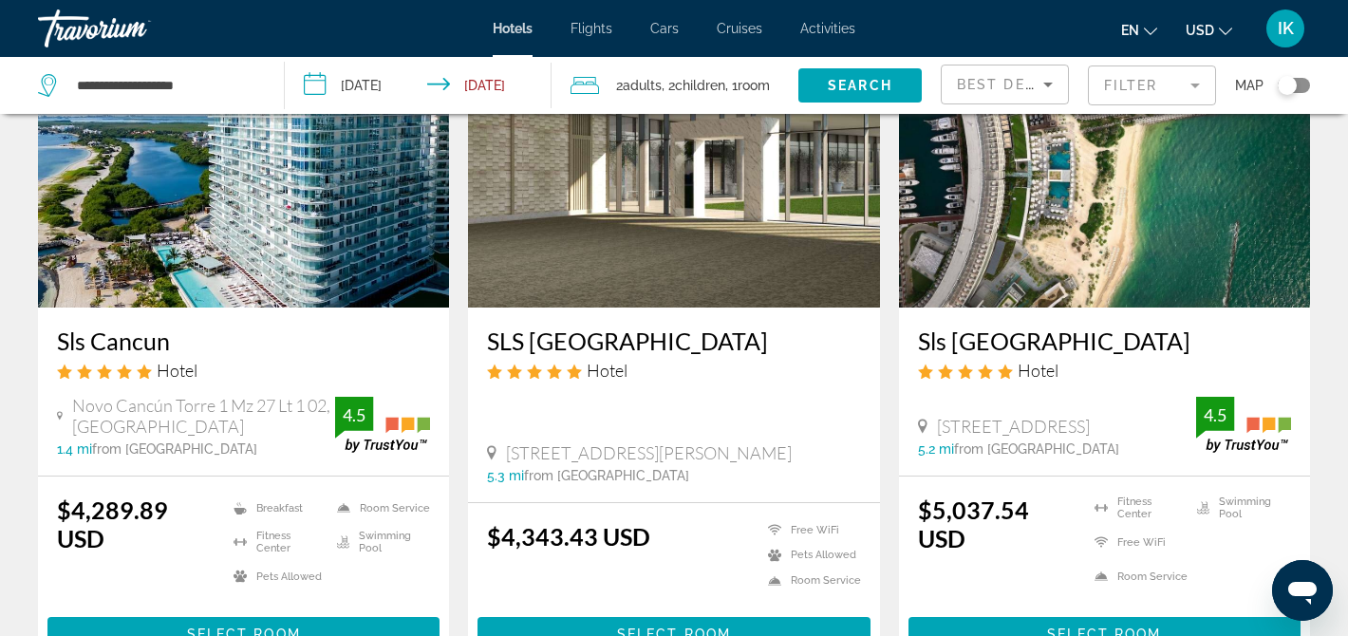
click at [548, 344] on h3 "SLS [GEOGRAPHIC_DATA]" at bounding box center [673, 340] width 373 height 28
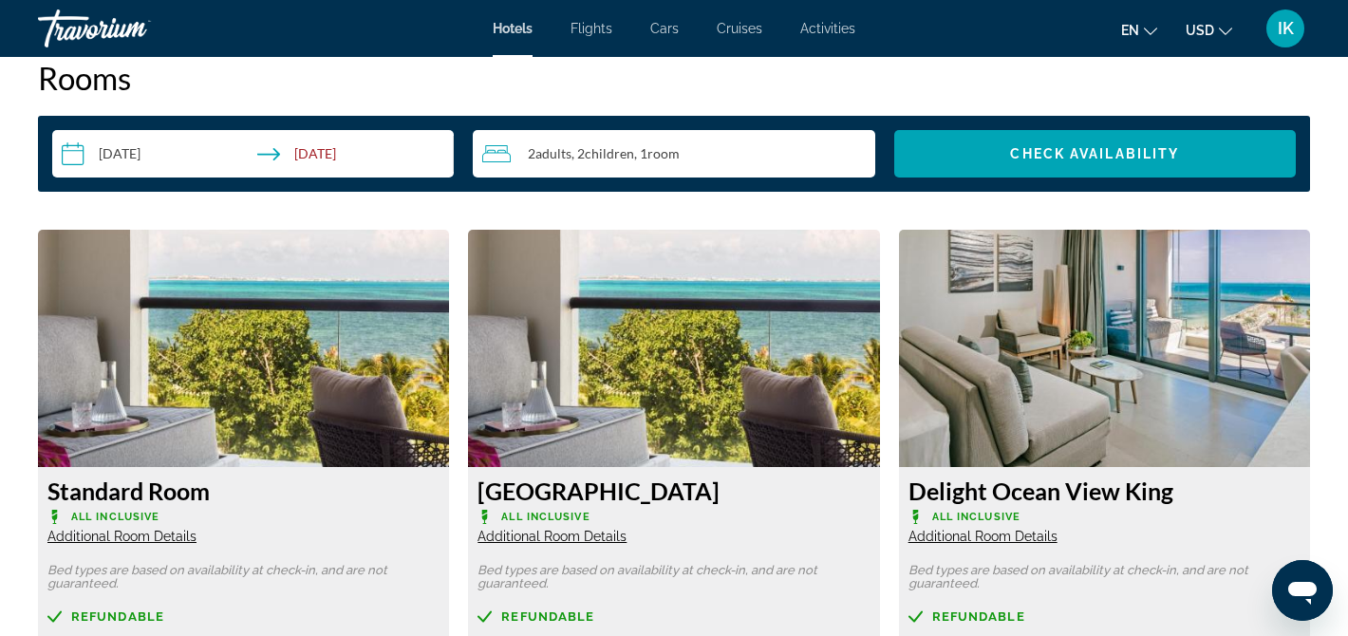
scroll to position [2393, 0]
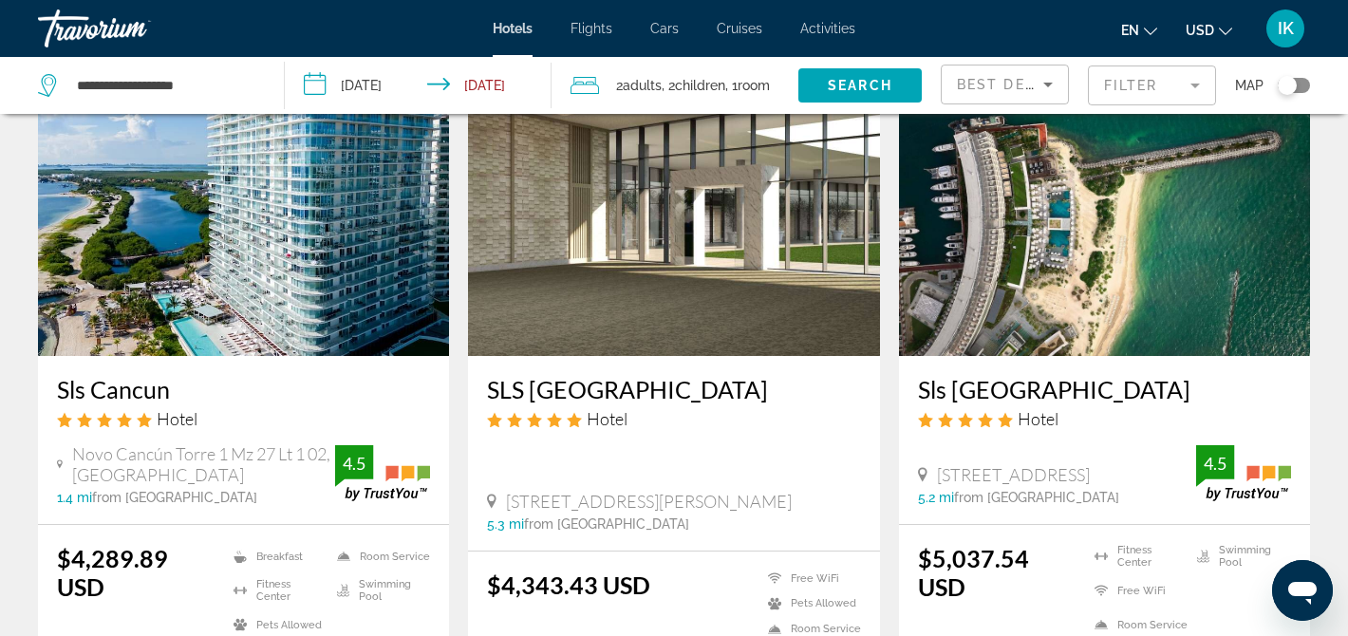
scroll to position [127, 0]
click at [987, 390] on h3 "Sls [GEOGRAPHIC_DATA]" at bounding box center [1104, 390] width 373 height 28
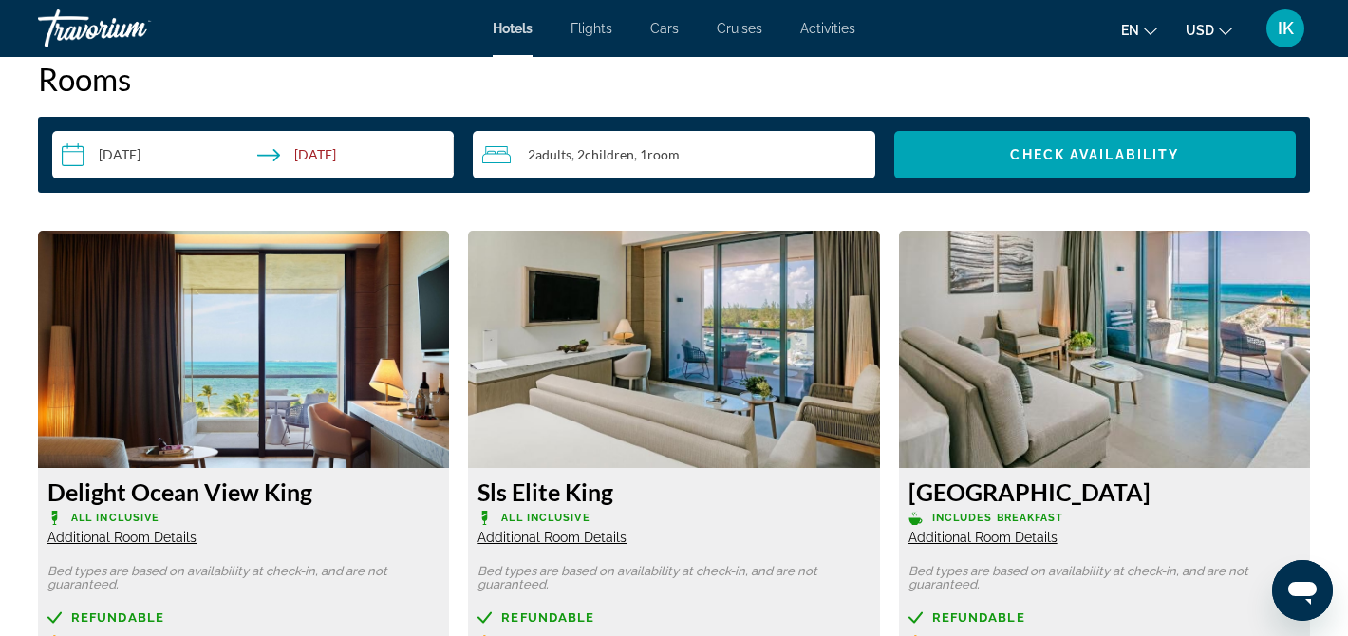
scroll to position [2403, 0]
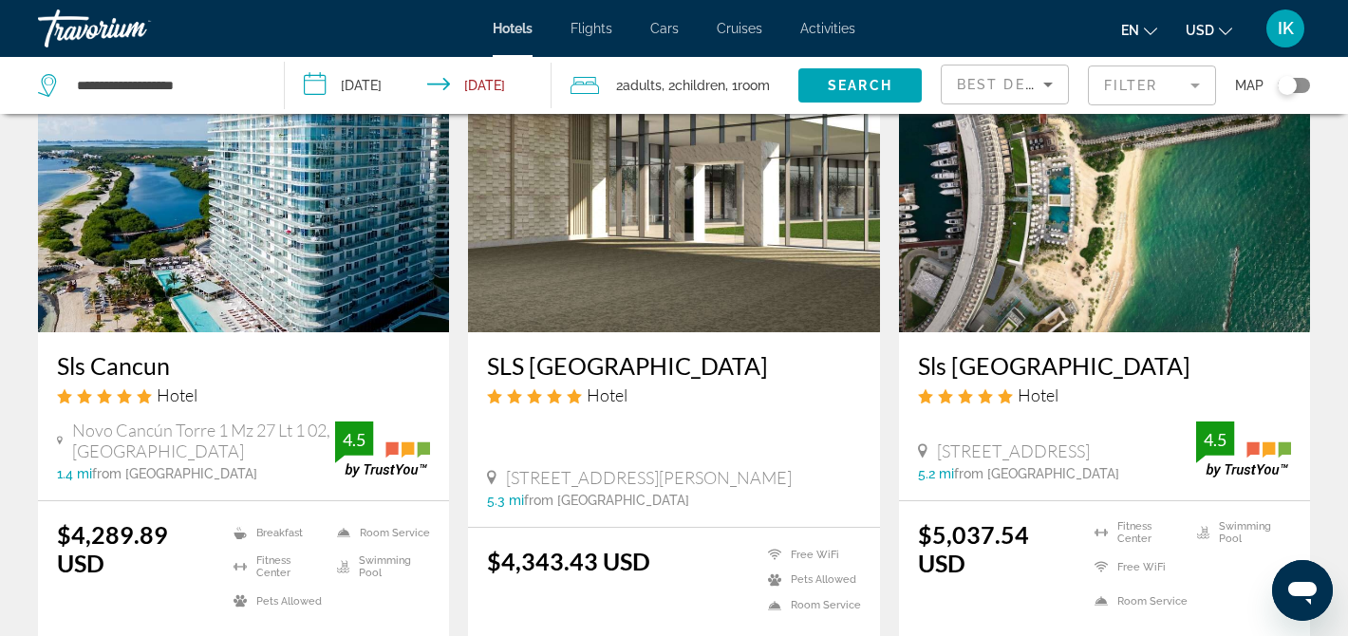
scroll to position [151, 0]
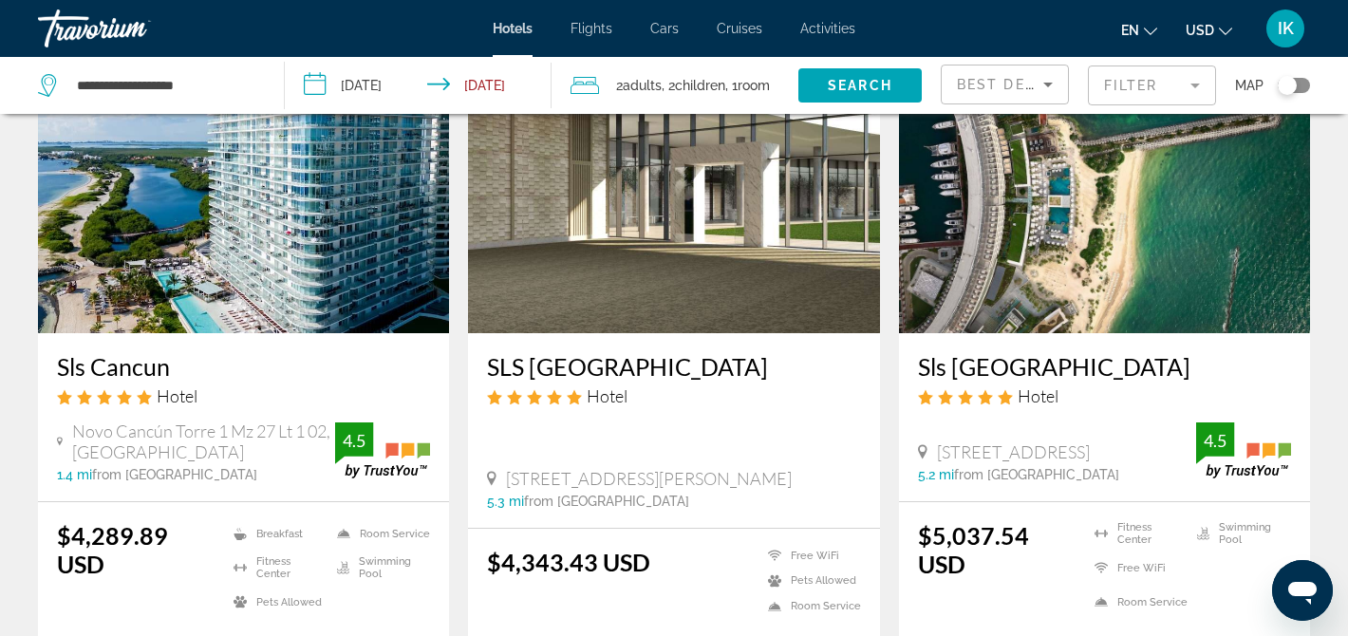
click at [1127, 83] on mat-form-field "Filter" at bounding box center [1152, 85] width 128 height 40
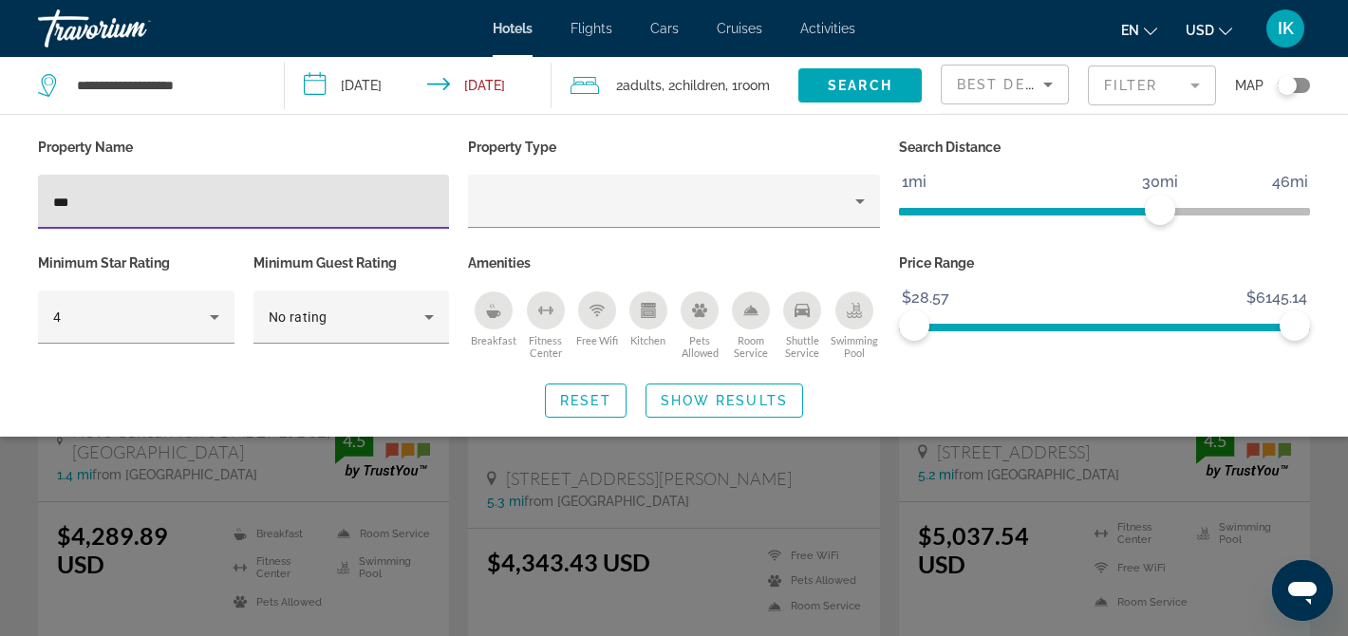
click at [247, 200] on input "***" at bounding box center [243, 202] width 381 height 23
type input "*"
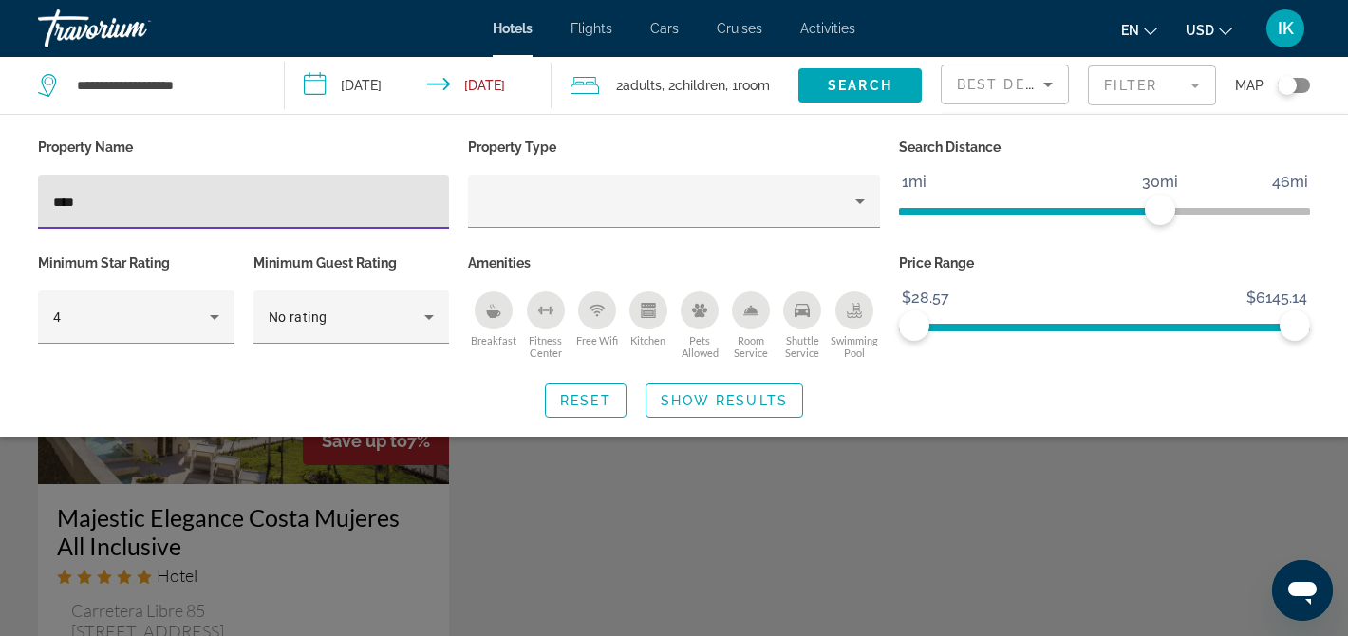
type input "****"
click at [158, 558] on div "Search widget" at bounding box center [674, 460] width 1348 height 351
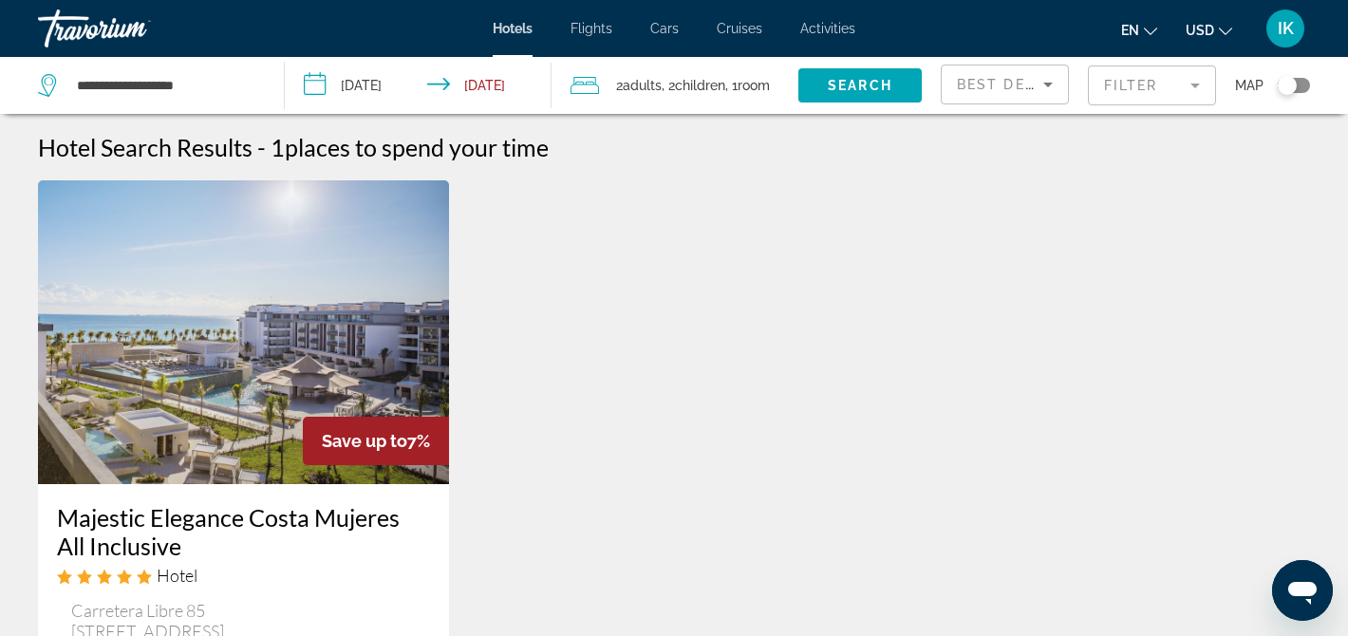
click at [148, 537] on h3 "Majestic Elegance Costa Mujeres All Inclusive" at bounding box center [243, 531] width 373 height 57
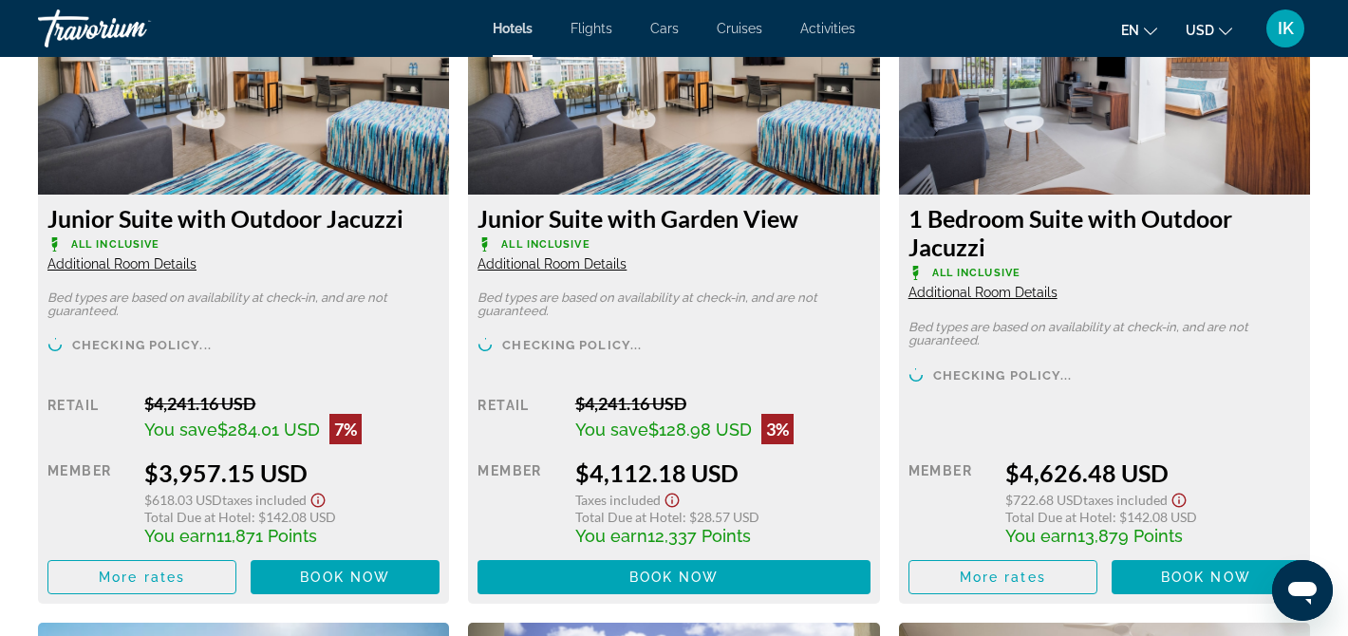
scroll to position [2732, 0]
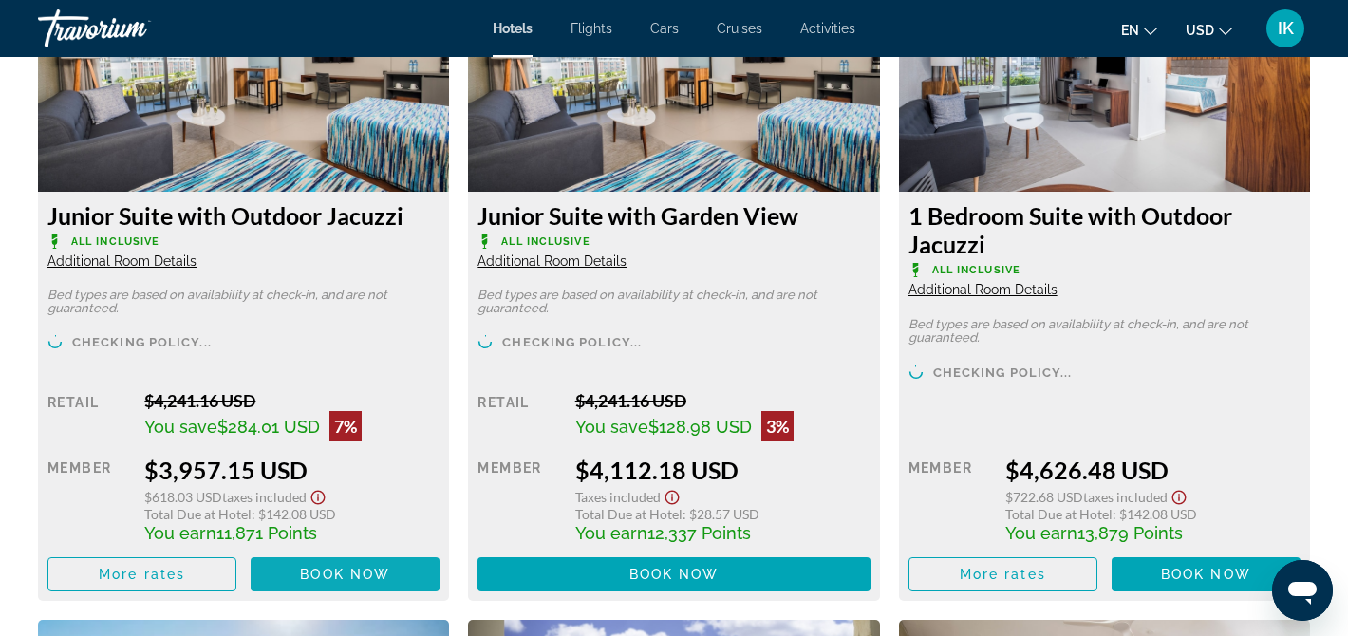
click at [364, 573] on span "Book now" at bounding box center [345, 574] width 90 height 15
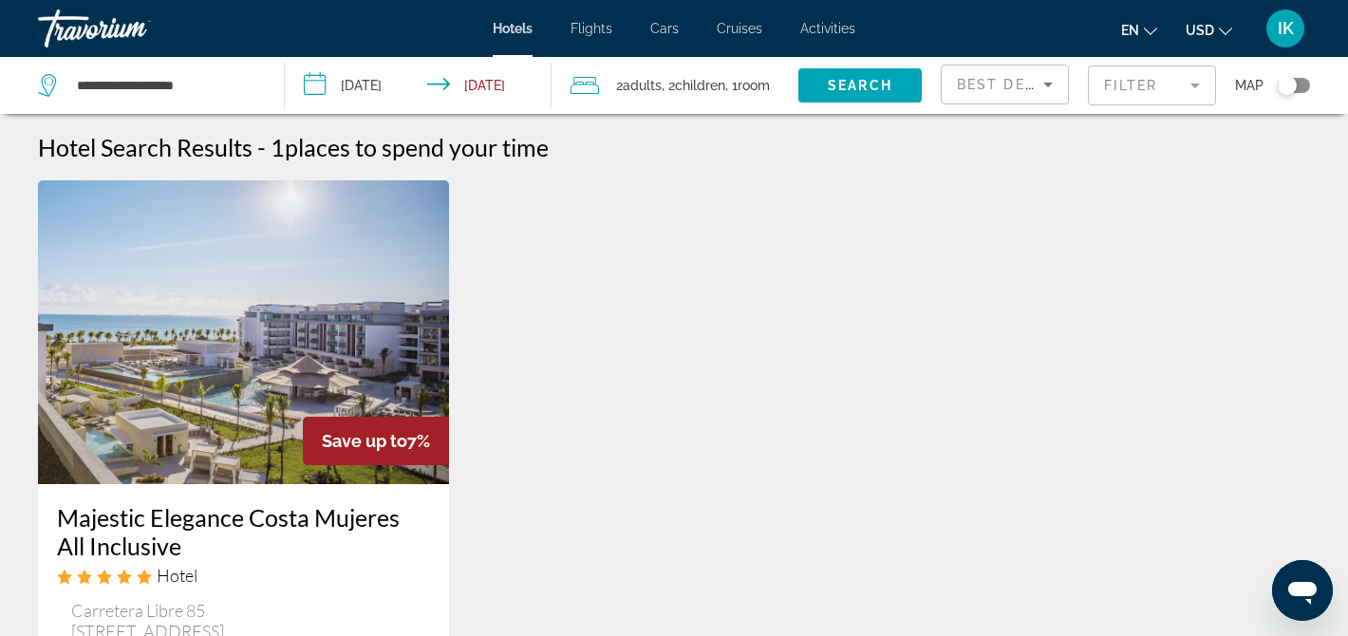
drag, startPoint x: 660, startPoint y: 87, endPoint x: 486, endPoint y: 87, distance: 173.7
click at [486, 87] on div "**********" at bounding box center [674, 85] width 1348 height 57
click at [486, 87] on input "**********" at bounding box center [421, 88] width 273 height 63
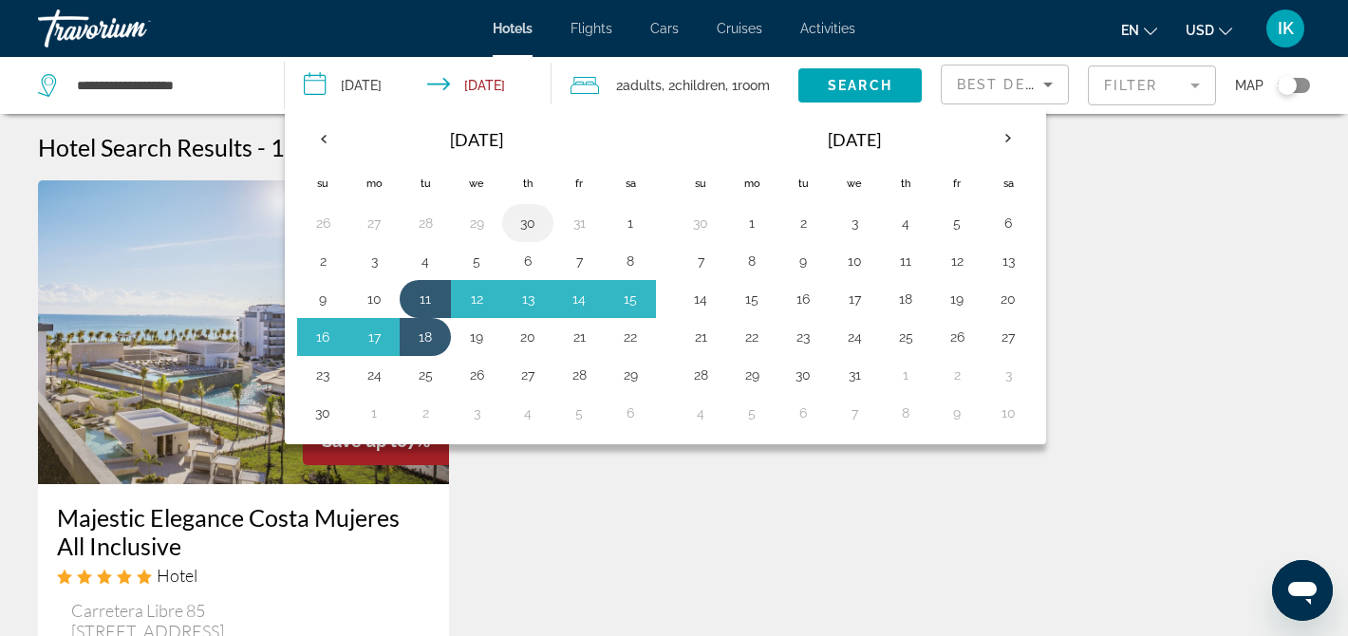
click at [529, 230] on button "30" at bounding box center [527, 223] width 30 height 27
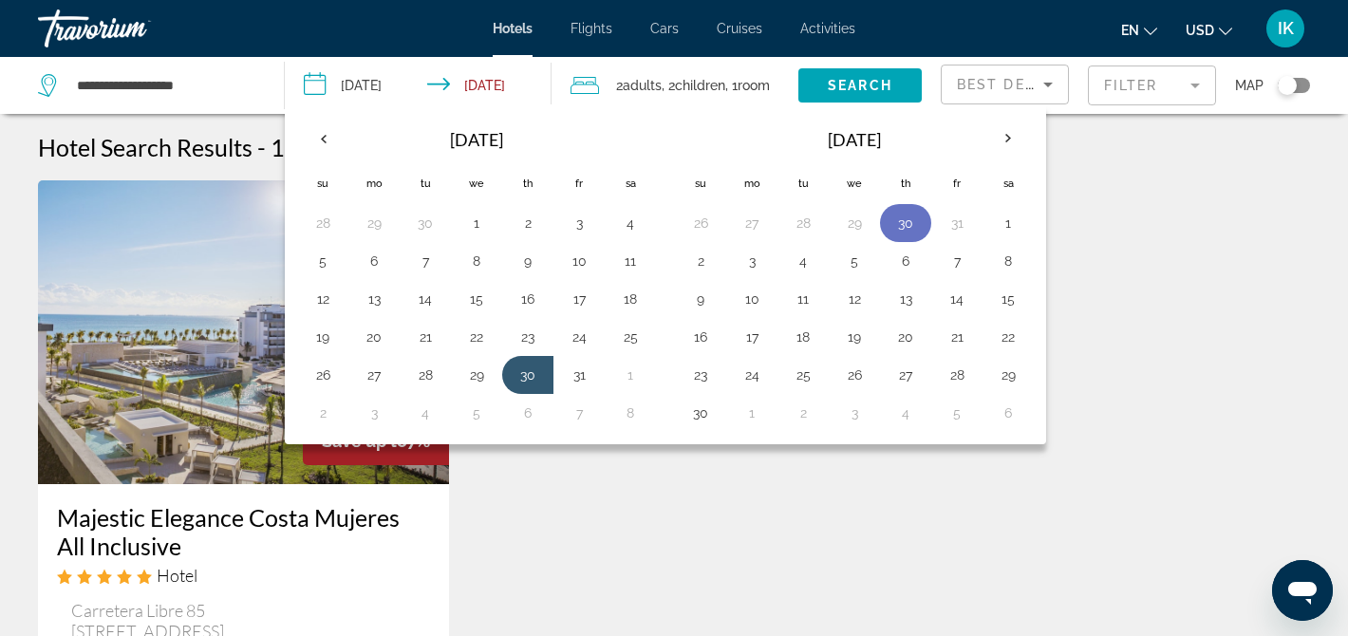
click at [916, 229] on button "30" at bounding box center [905, 223] width 30 height 27
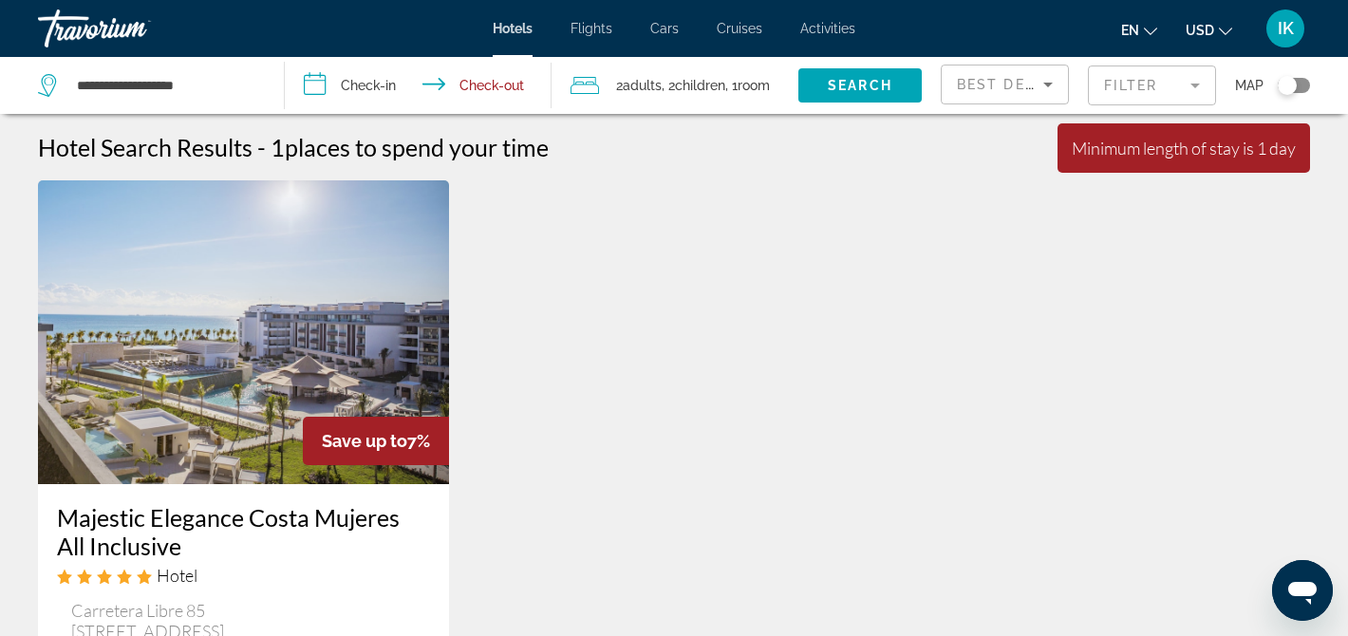
click at [414, 79] on input "**********" at bounding box center [421, 88] width 273 height 63
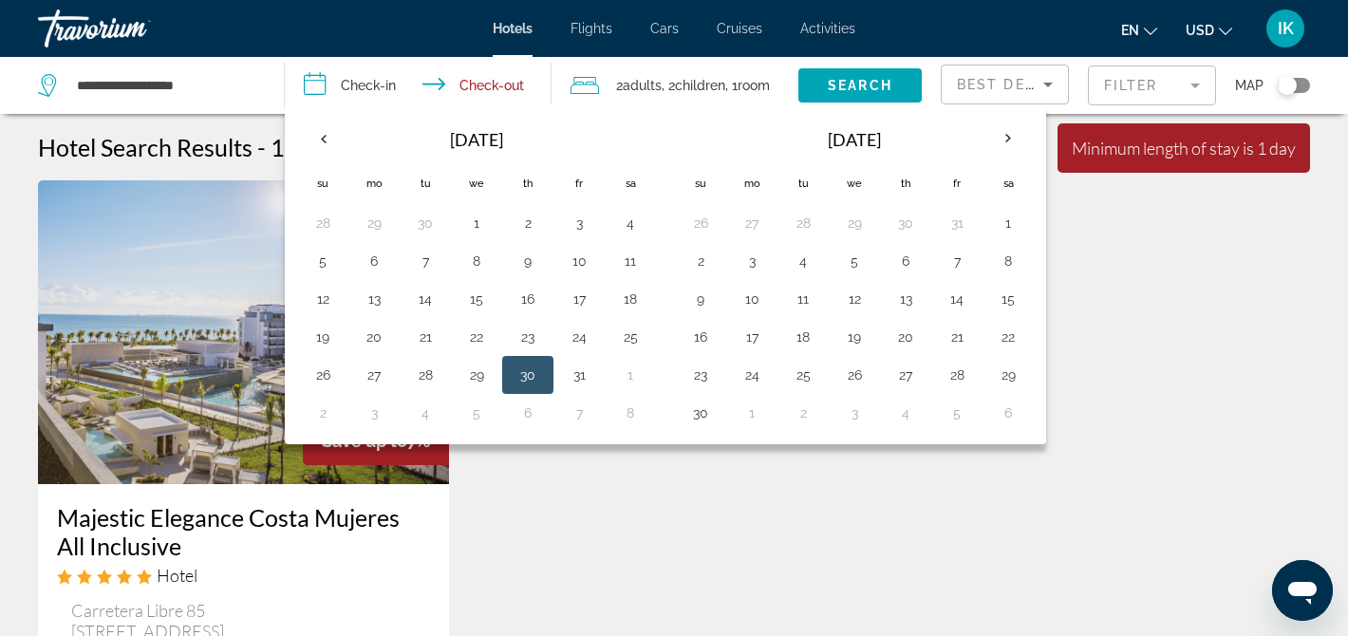
click at [530, 374] on button "30" at bounding box center [527, 375] width 30 height 27
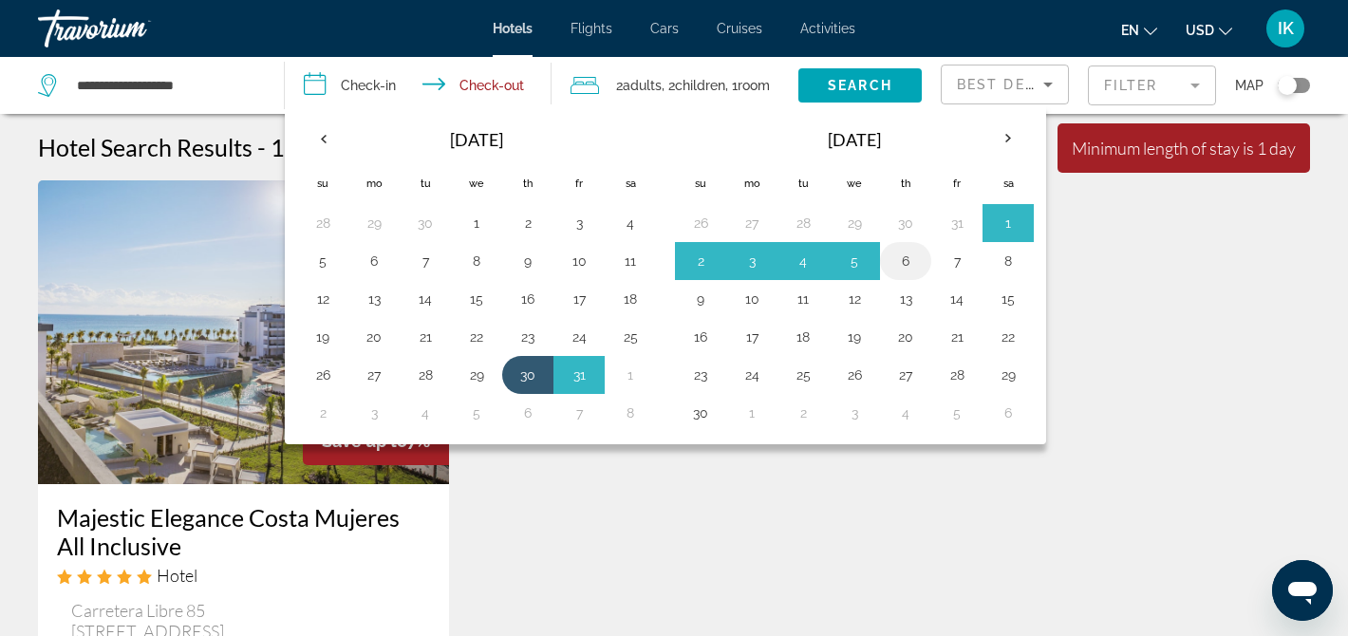
click at [912, 264] on button "6" at bounding box center [905, 261] width 30 height 27
type input "**********"
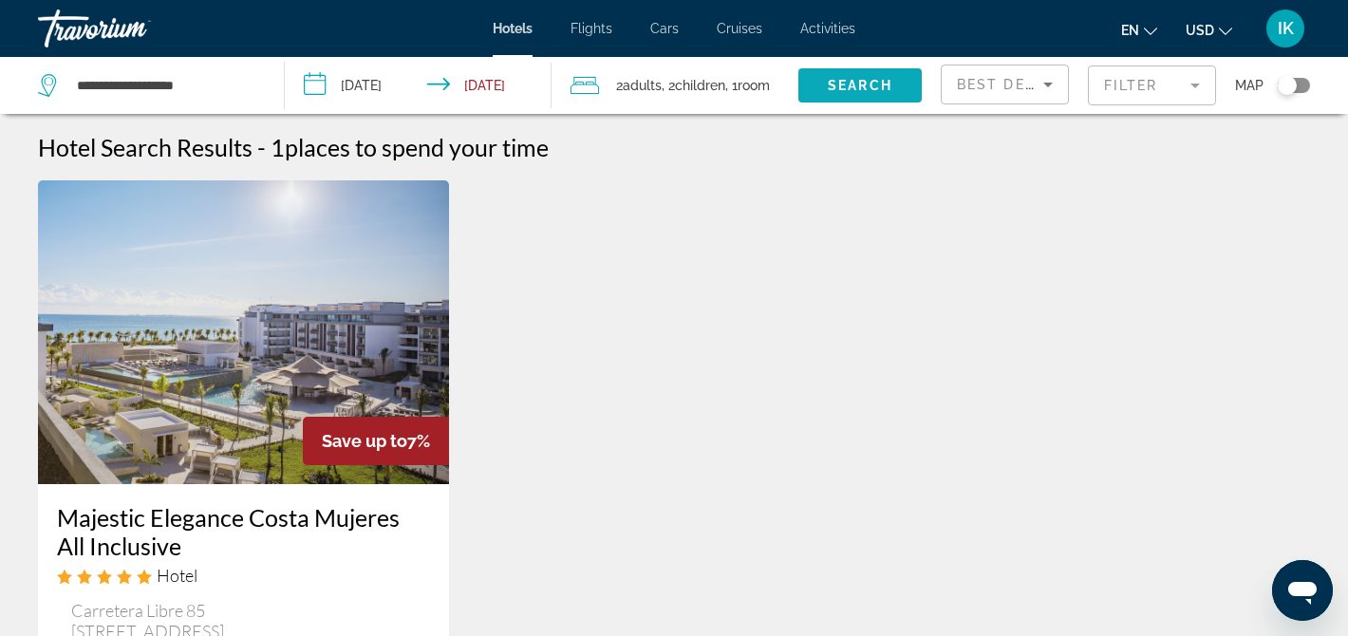
click at [848, 87] on span "Search" at bounding box center [860, 85] width 65 height 15
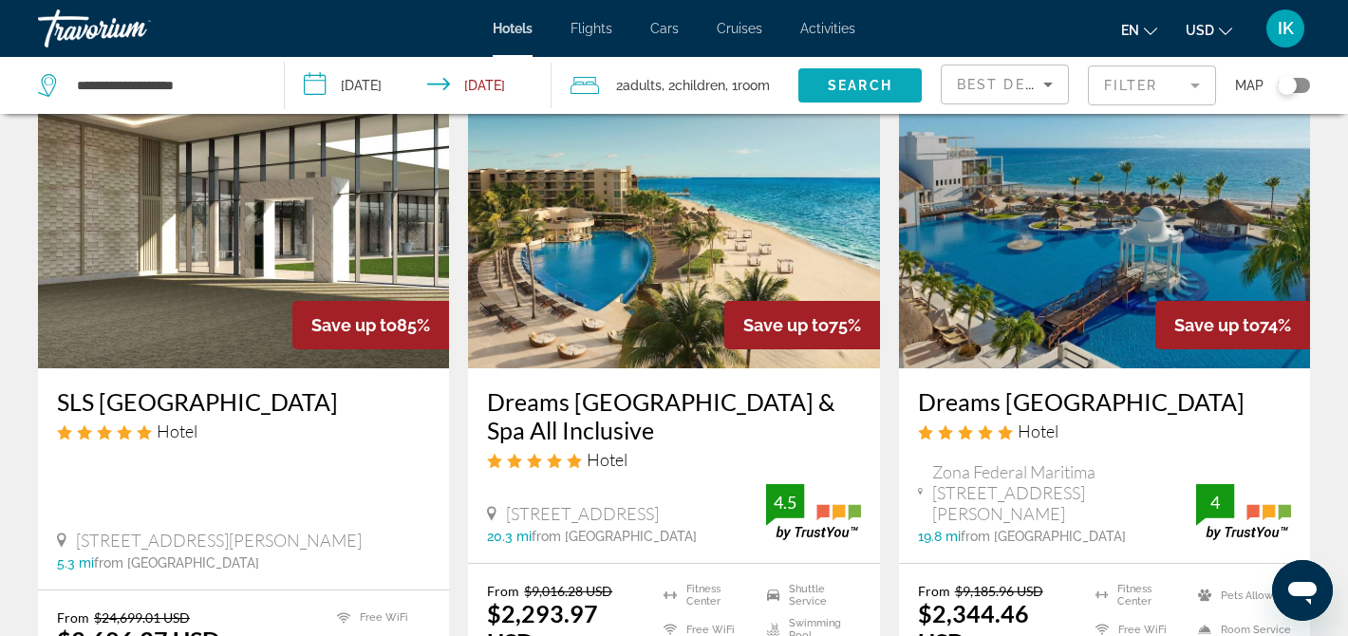
scroll to position [113, 0]
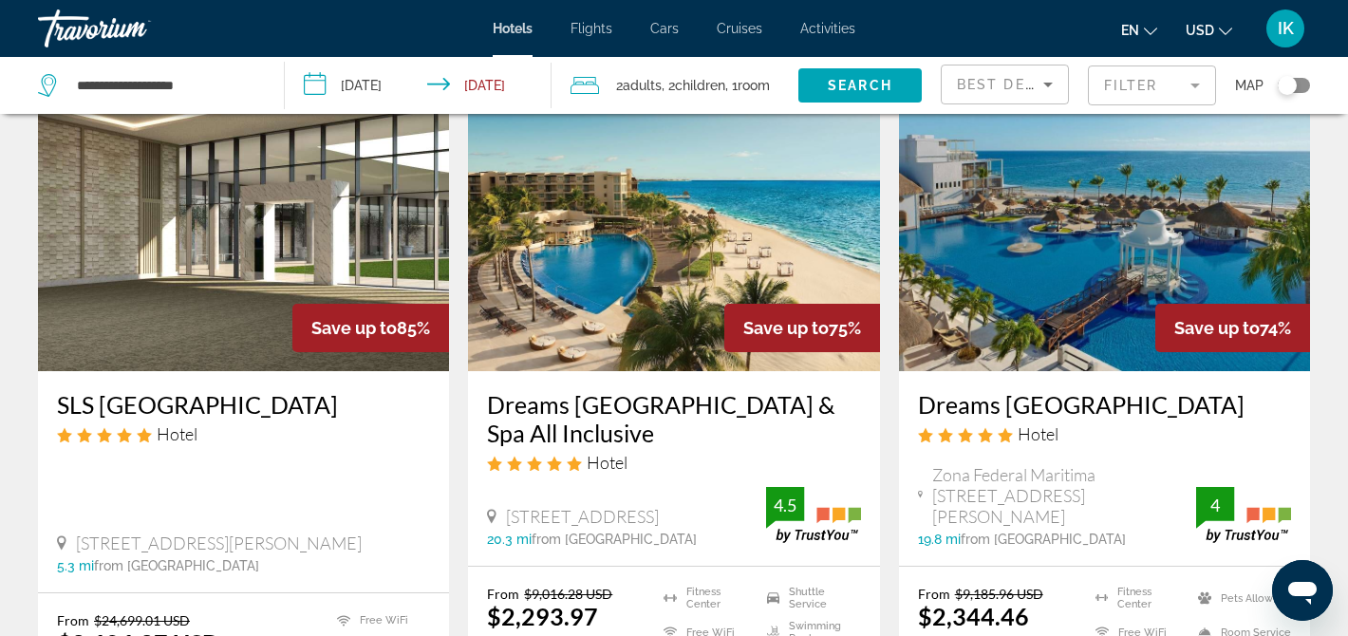
click at [1112, 96] on mat-form-field "Filter" at bounding box center [1152, 85] width 128 height 40
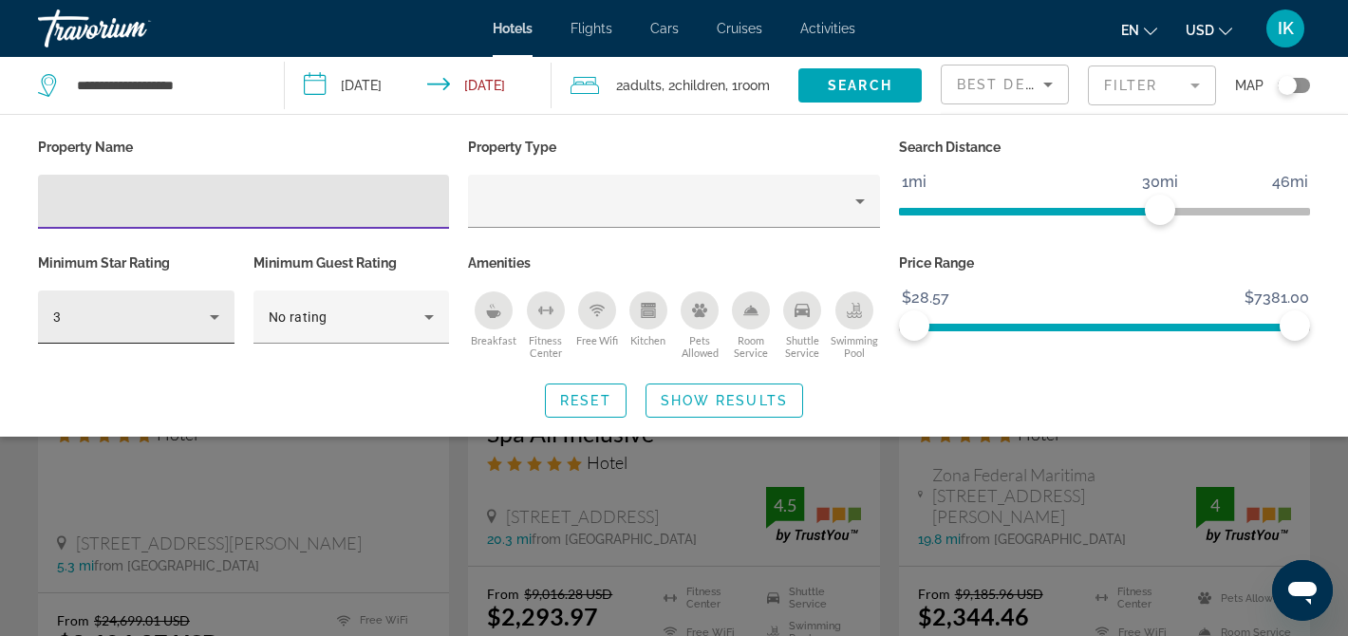
click at [140, 319] on div "3" at bounding box center [131, 317] width 157 height 23
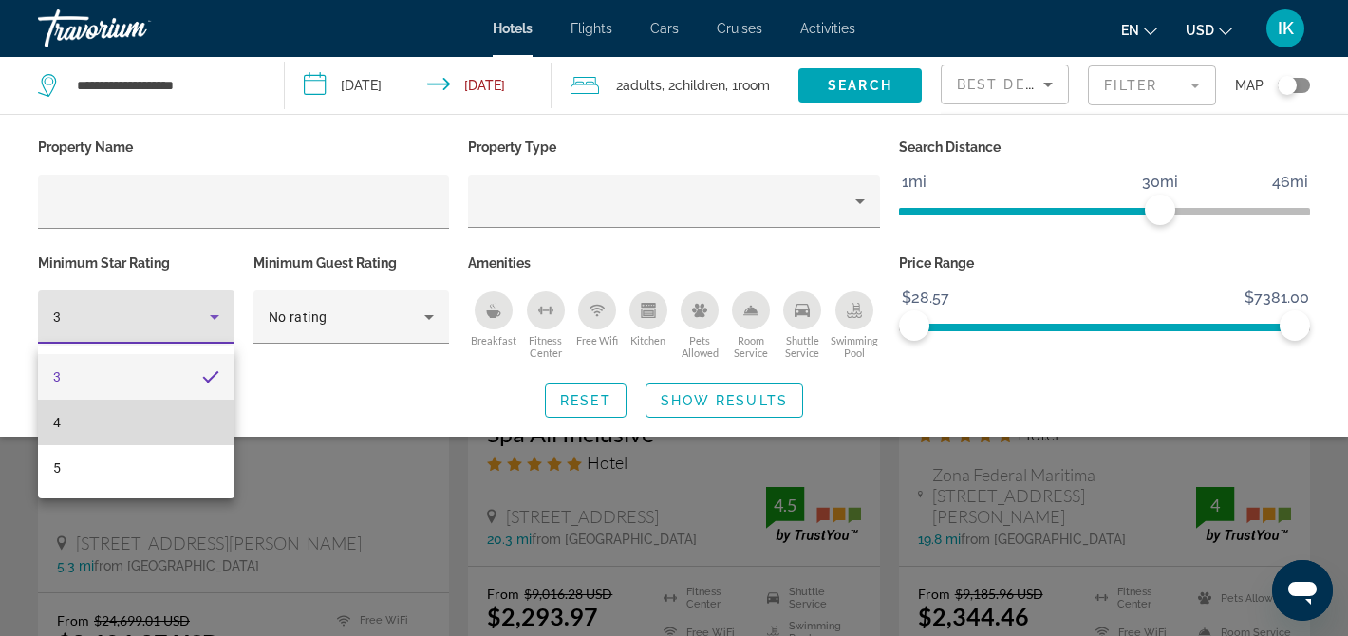
click at [91, 412] on mat-option "4" at bounding box center [136, 423] width 196 height 46
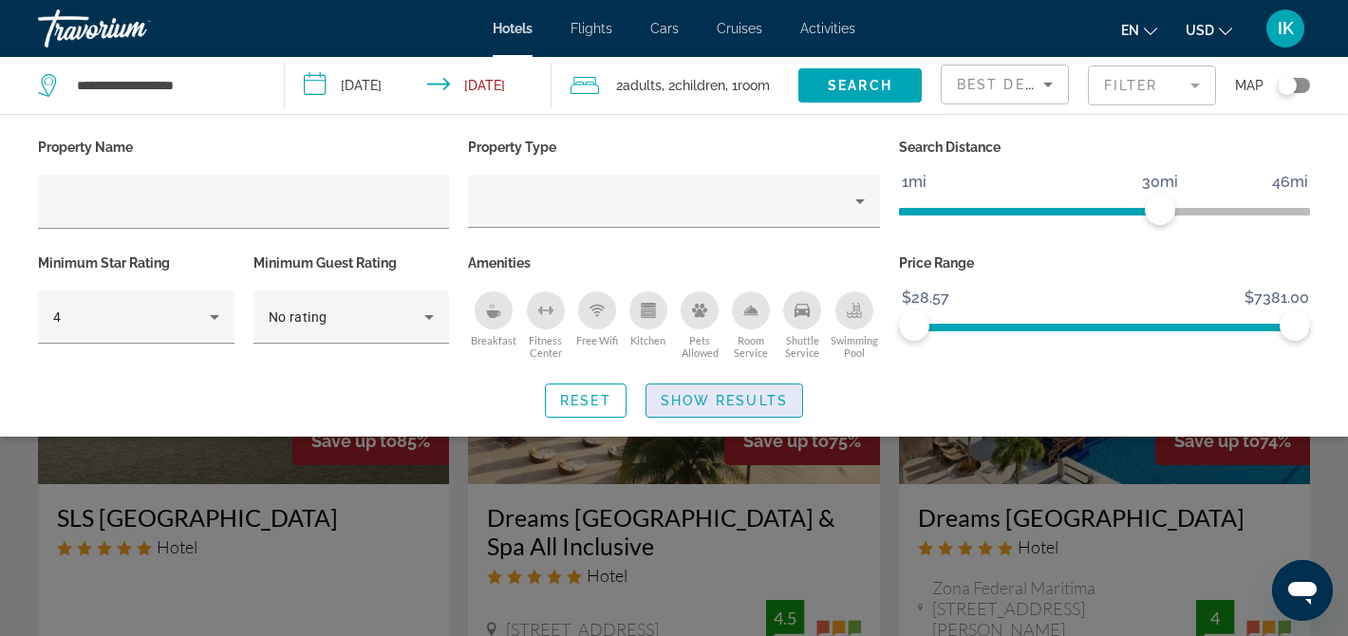
click at [691, 415] on span "Search widget" at bounding box center [724, 401] width 156 height 46
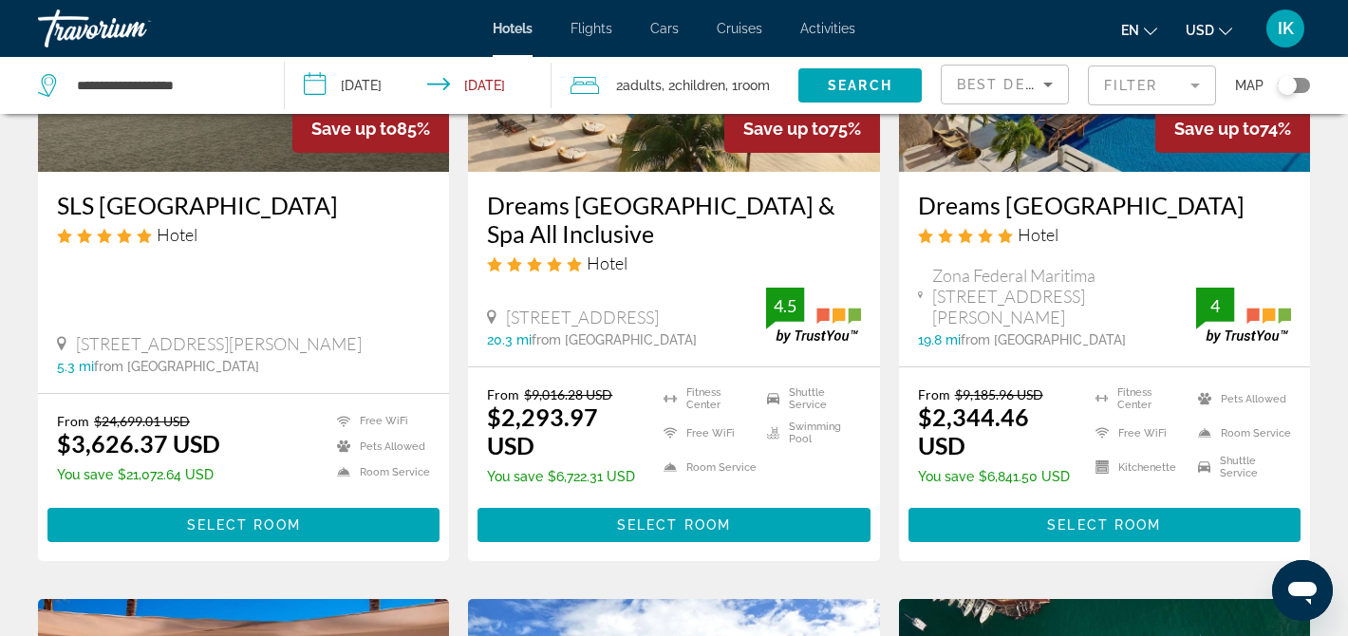
scroll to position [321, 0]
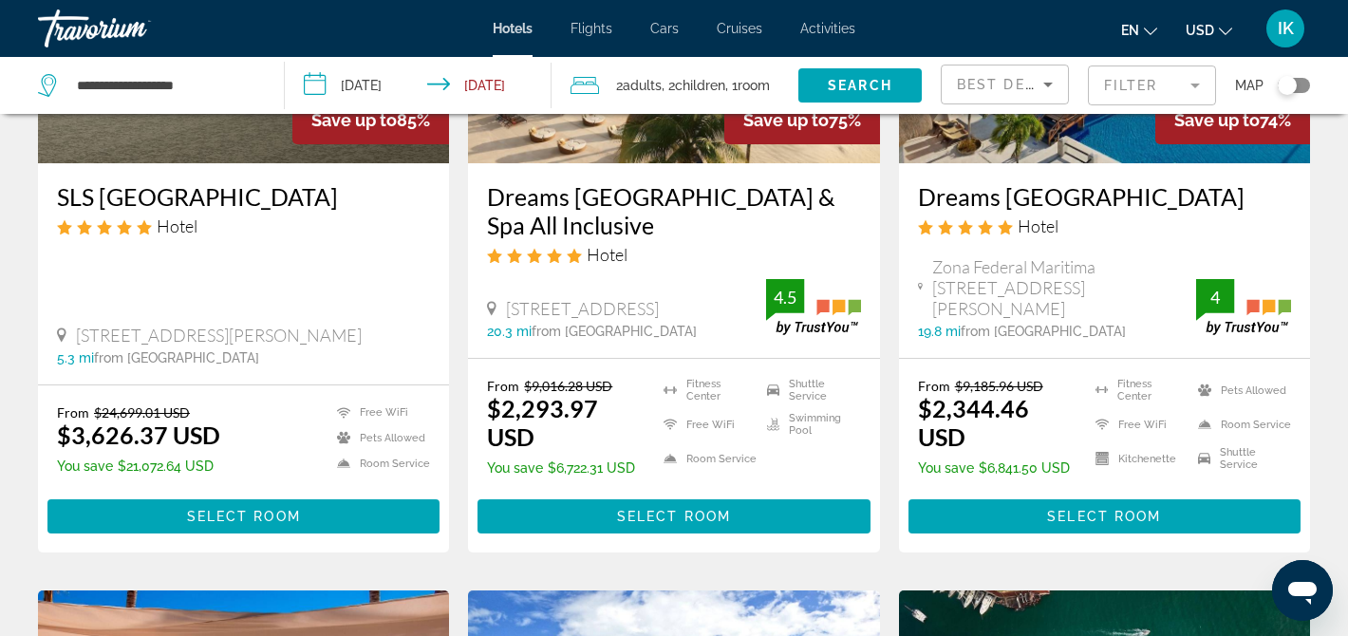
click at [153, 198] on h3 "SLS [GEOGRAPHIC_DATA]" at bounding box center [243, 196] width 373 height 28
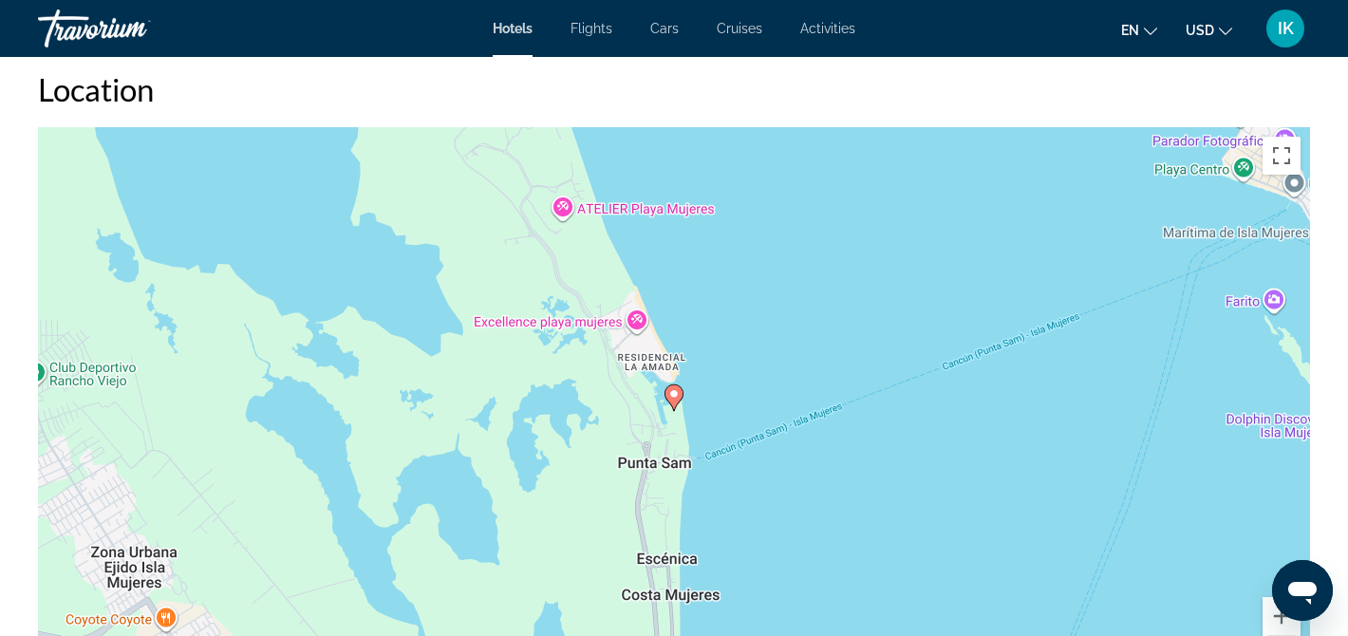
scroll to position [1771, 0]
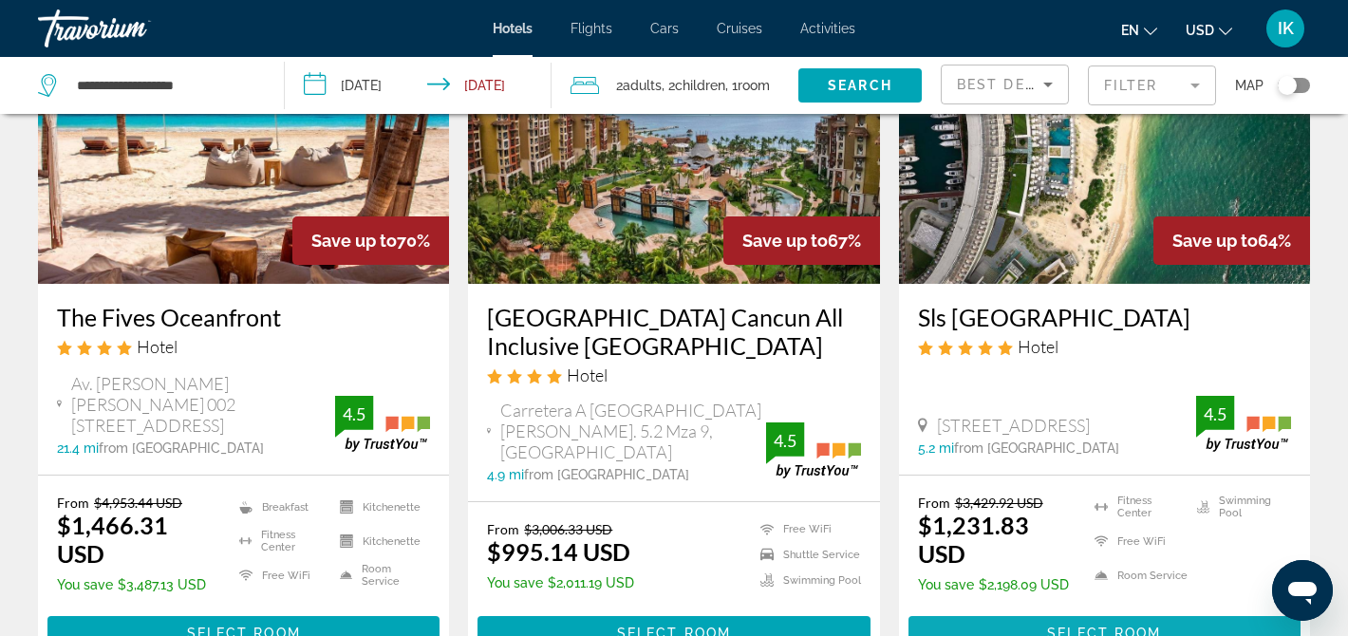
scroll to position [927, 0]
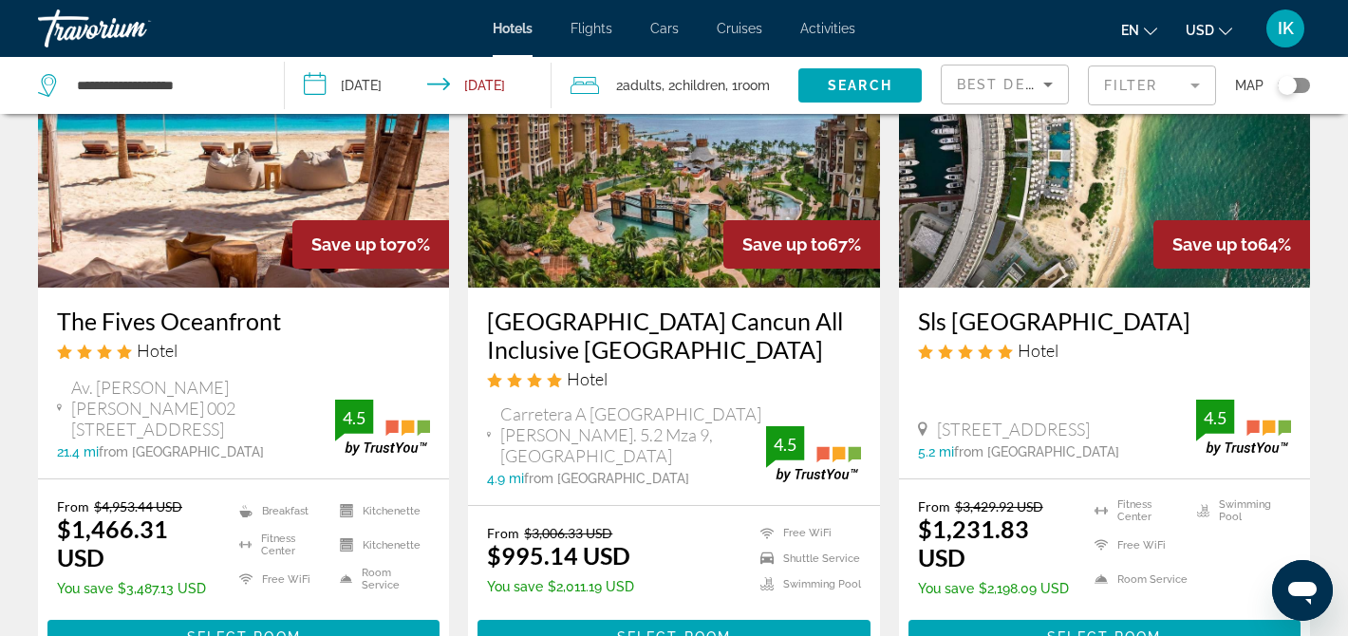
click at [957, 335] on h3 "Sls [GEOGRAPHIC_DATA]" at bounding box center [1104, 321] width 373 height 28
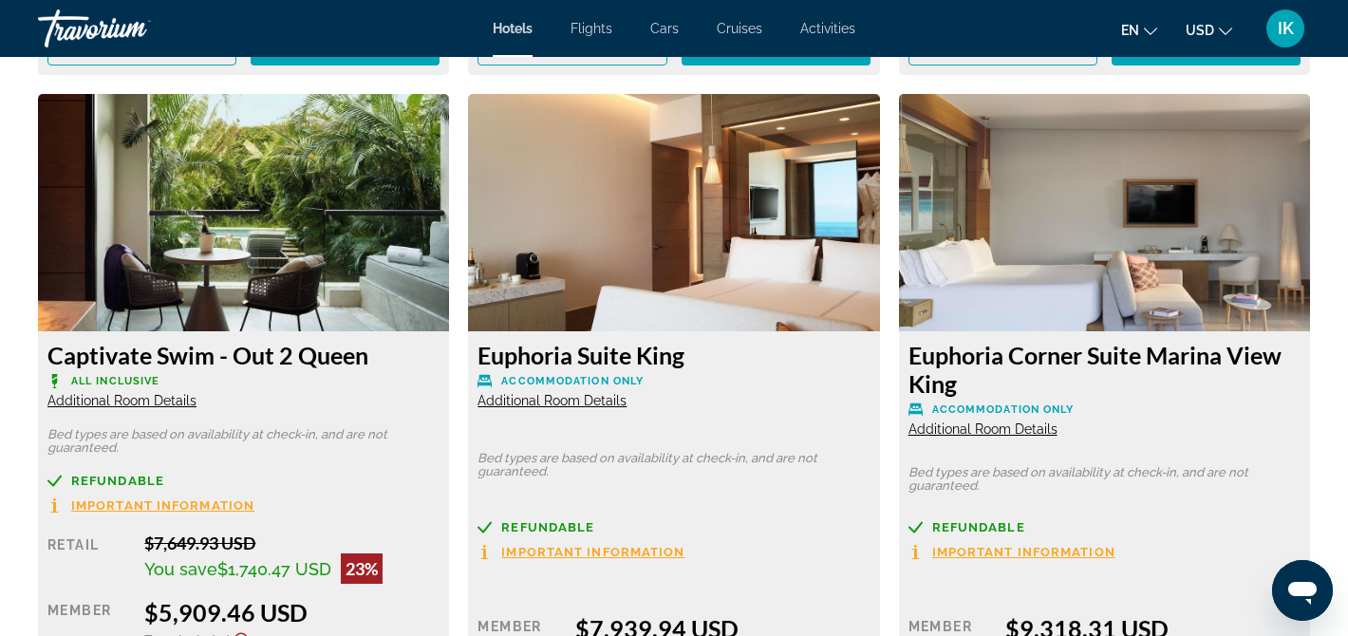
scroll to position [4713, 0]
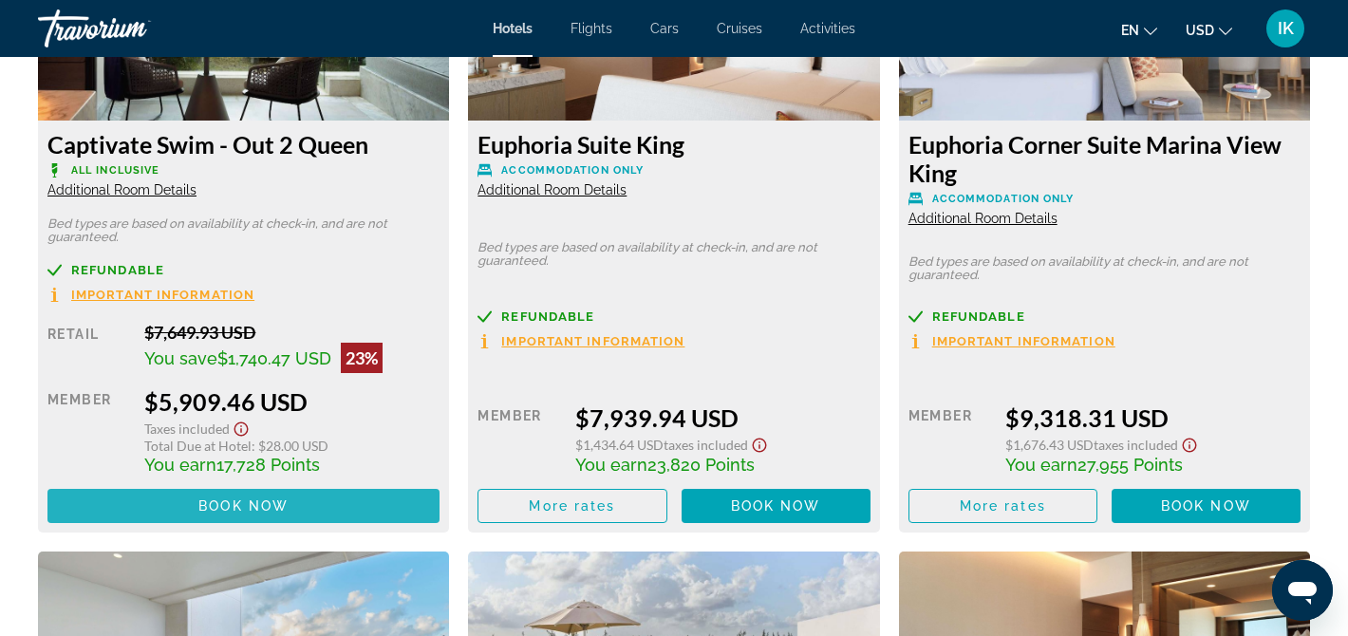
click at [228, 513] on span "Book now" at bounding box center [243, 505] width 90 height 15
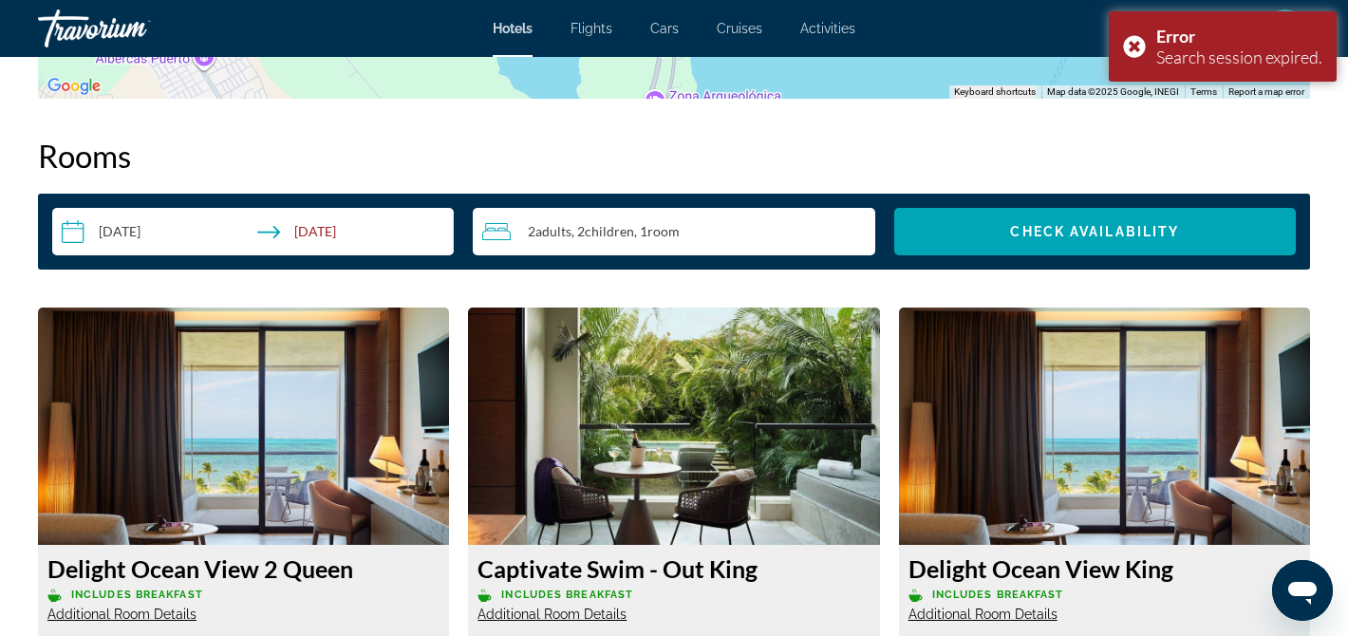
scroll to position [2099, 0]
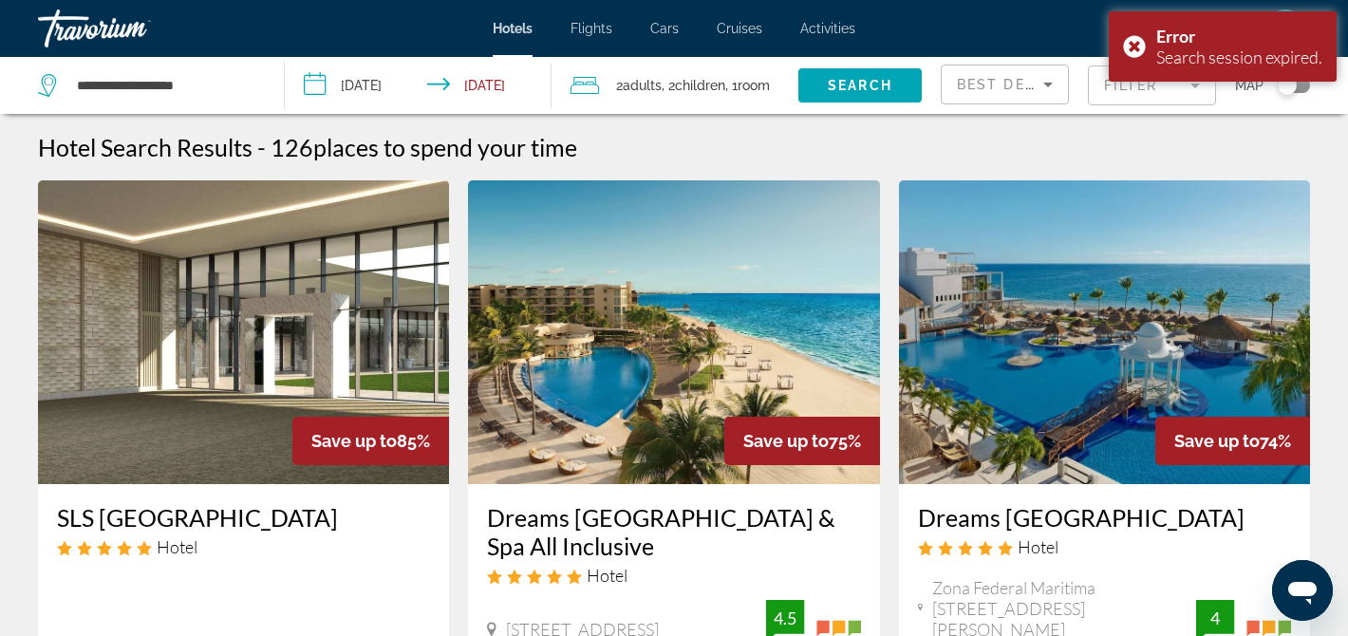
click at [1107, 81] on mat-form-field "Filter" at bounding box center [1152, 85] width 128 height 40
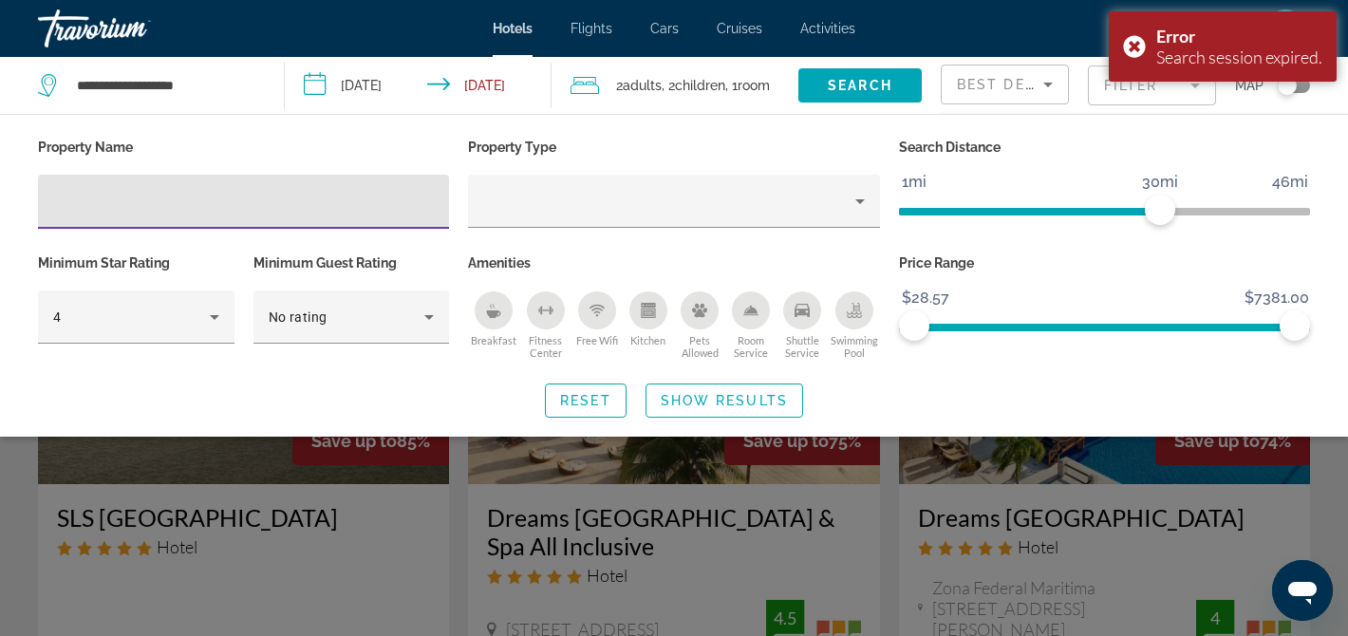
click at [265, 205] on input "Hotel Filters" at bounding box center [243, 202] width 381 height 23
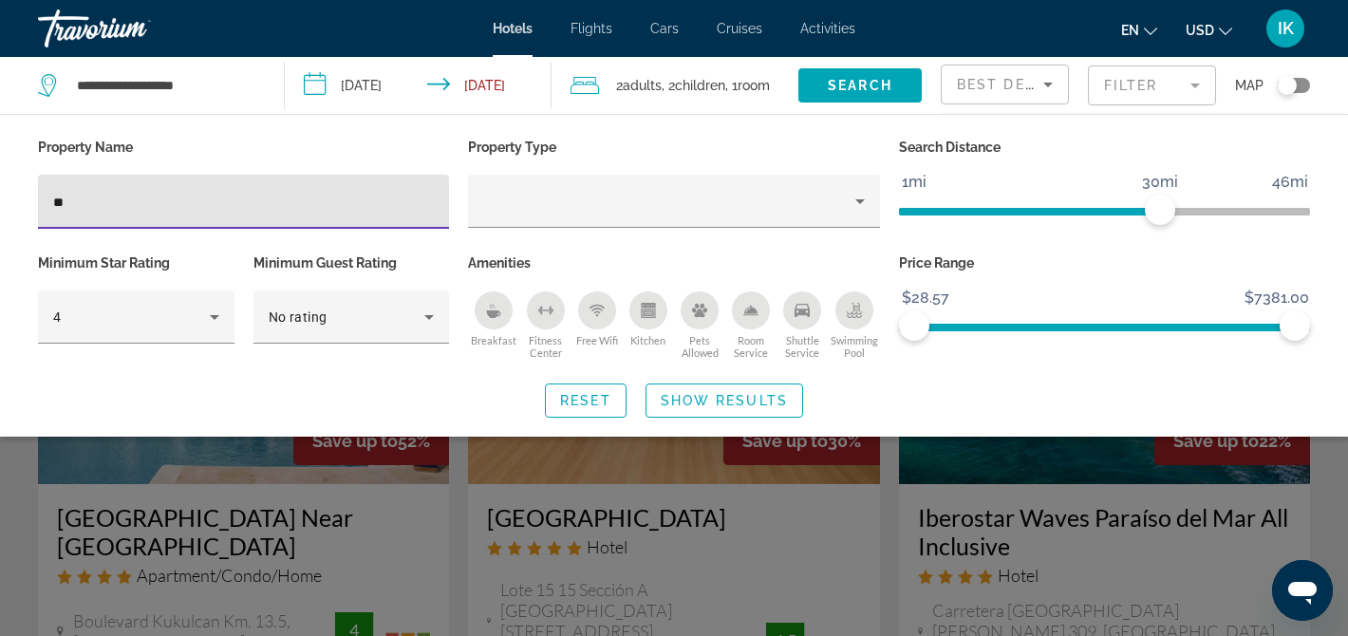
type input "**"
click at [480, 546] on div "Search widget" at bounding box center [674, 460] width 1348 height 351
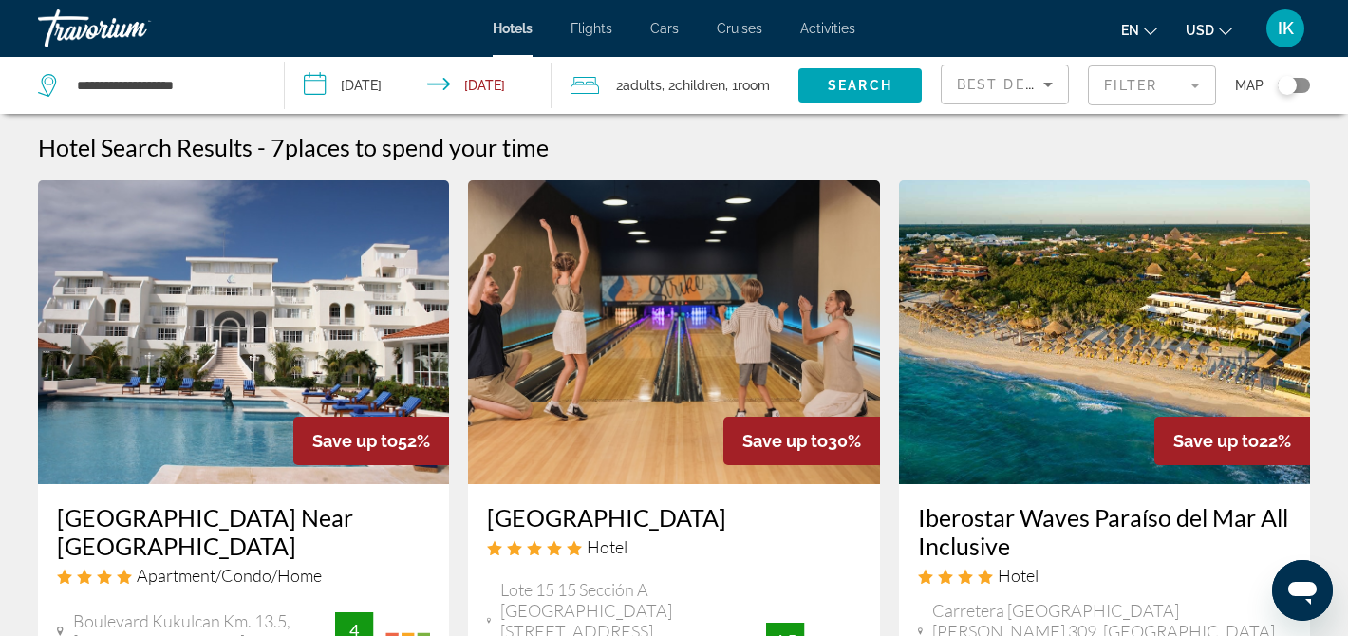
click at [539, 509] on h3 "[GEOGRAPHIC_DATA]" at bounding box center [673, 517] width 373 height 28
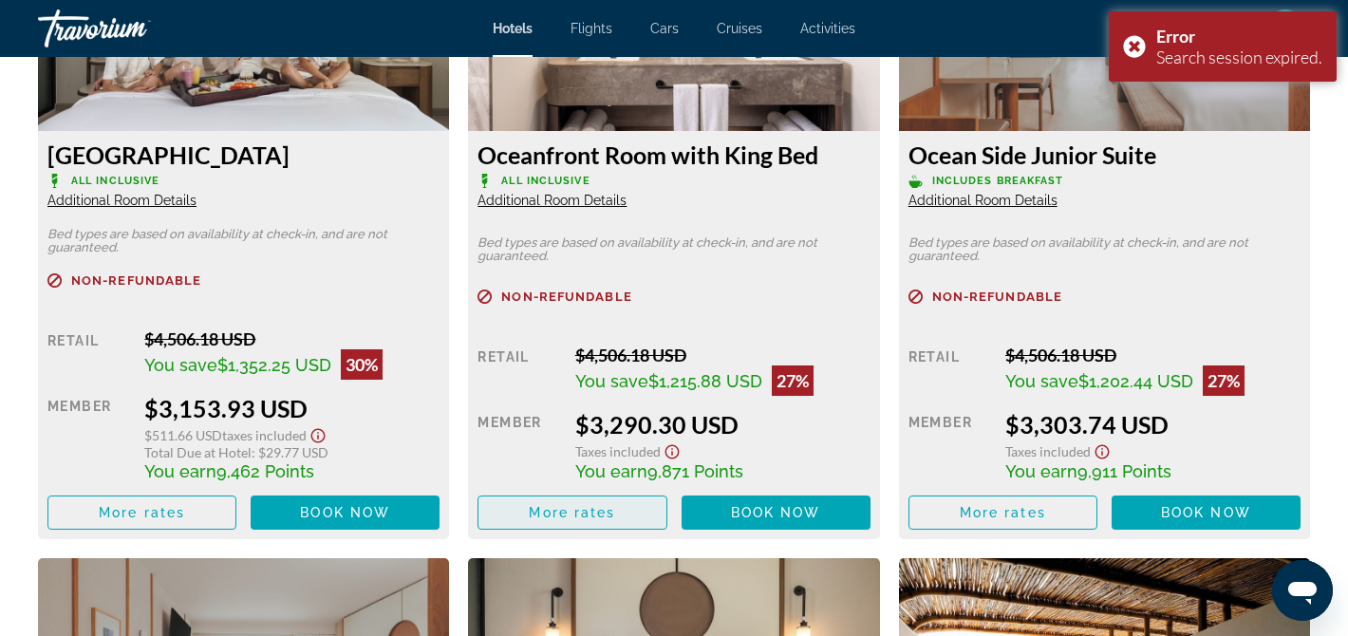
scroll to position [2793, 0]
click at [312, 520] on span "Book now" at bounding box center [345, 512] width 90 height 15
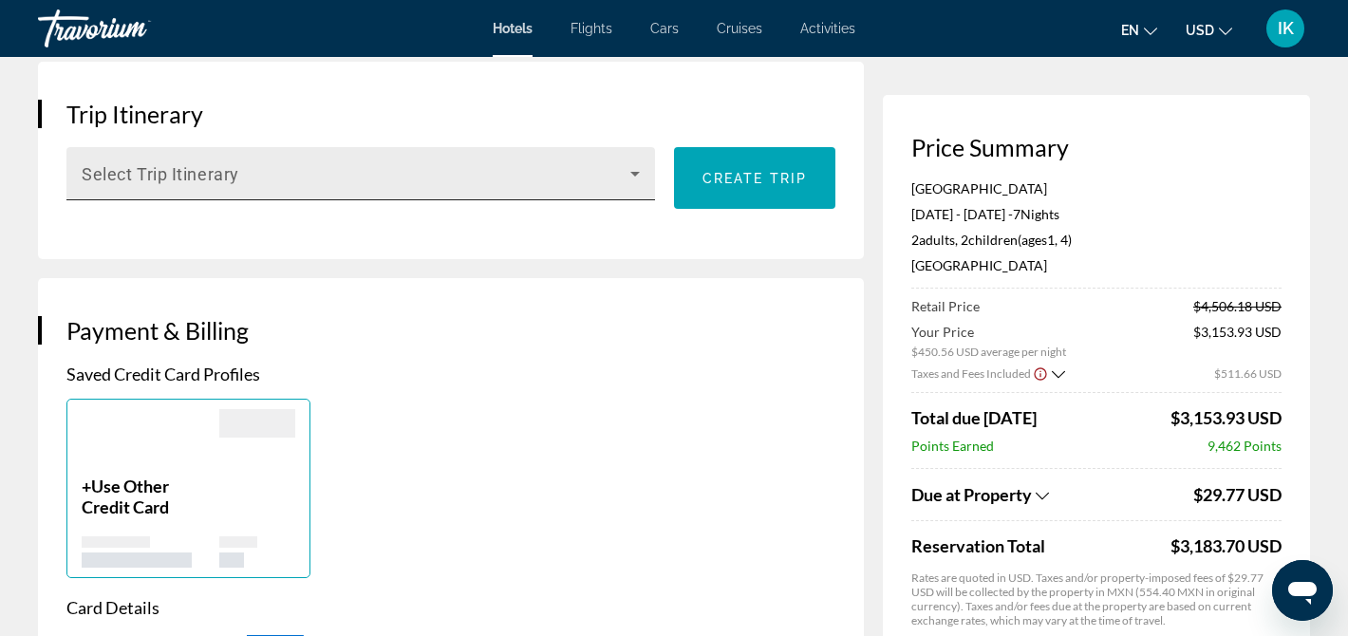
scroll to position [1128, 0]
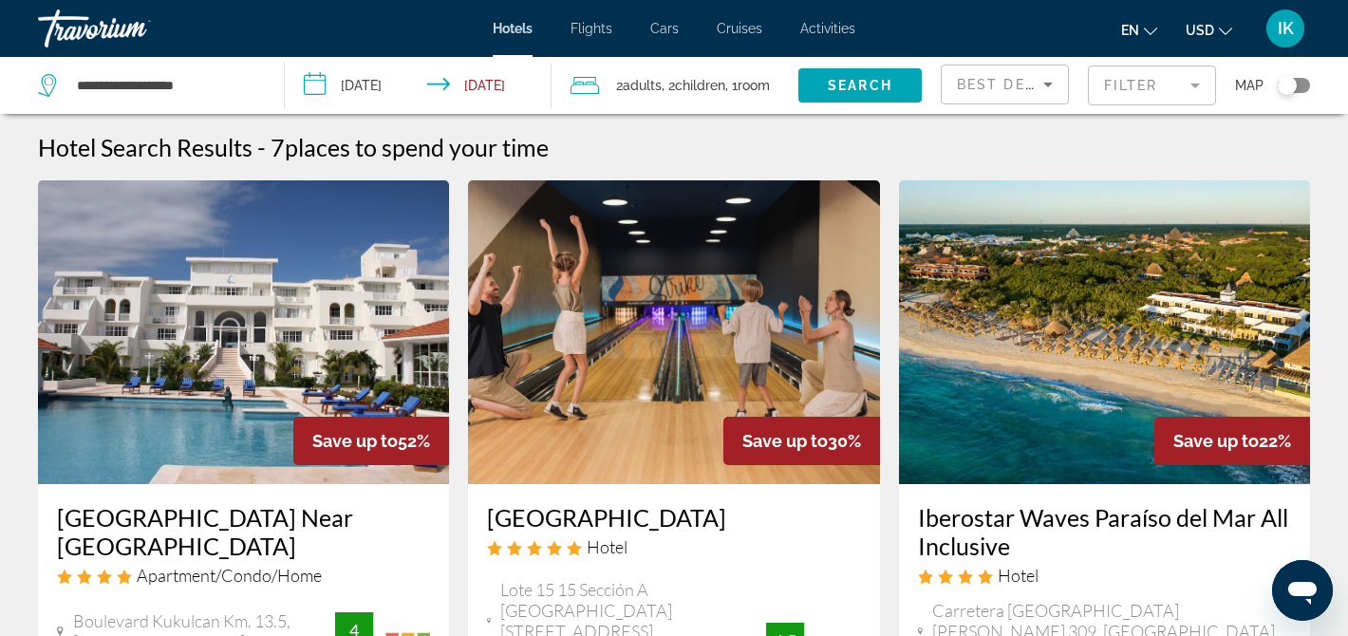
click at [1122, 92] on mat-form-field "Filter" at bounding box center [1152, 85] width 128 height 40
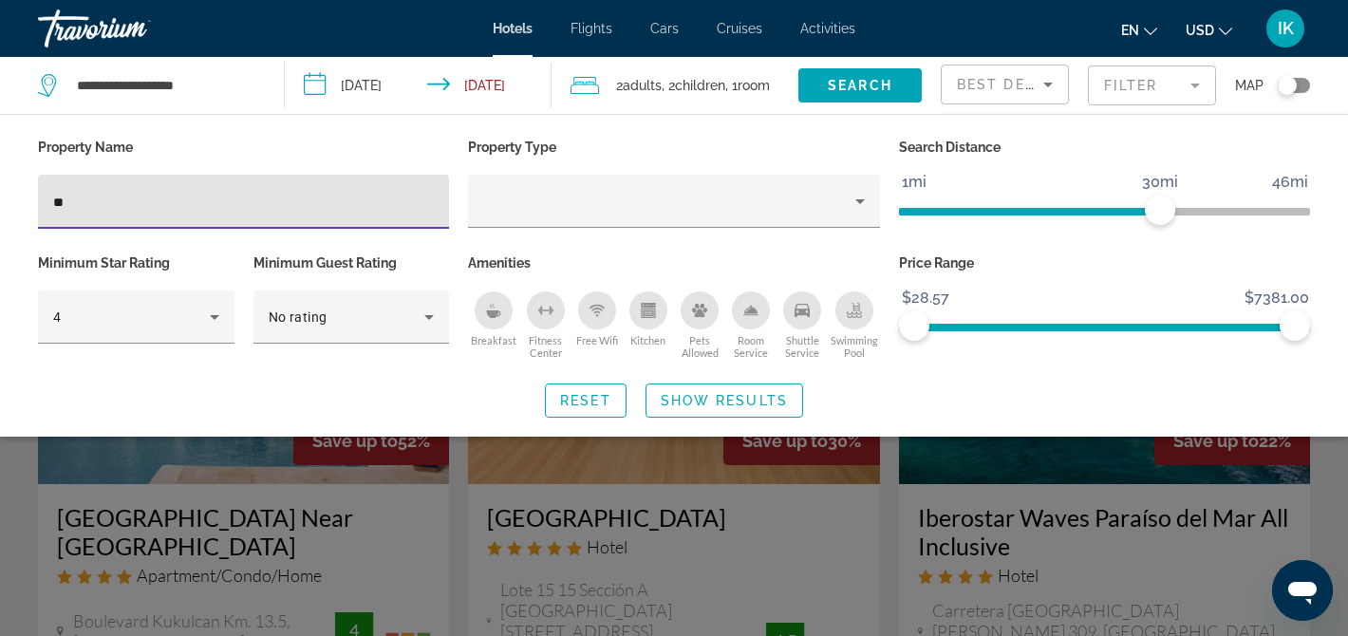
type input "*"
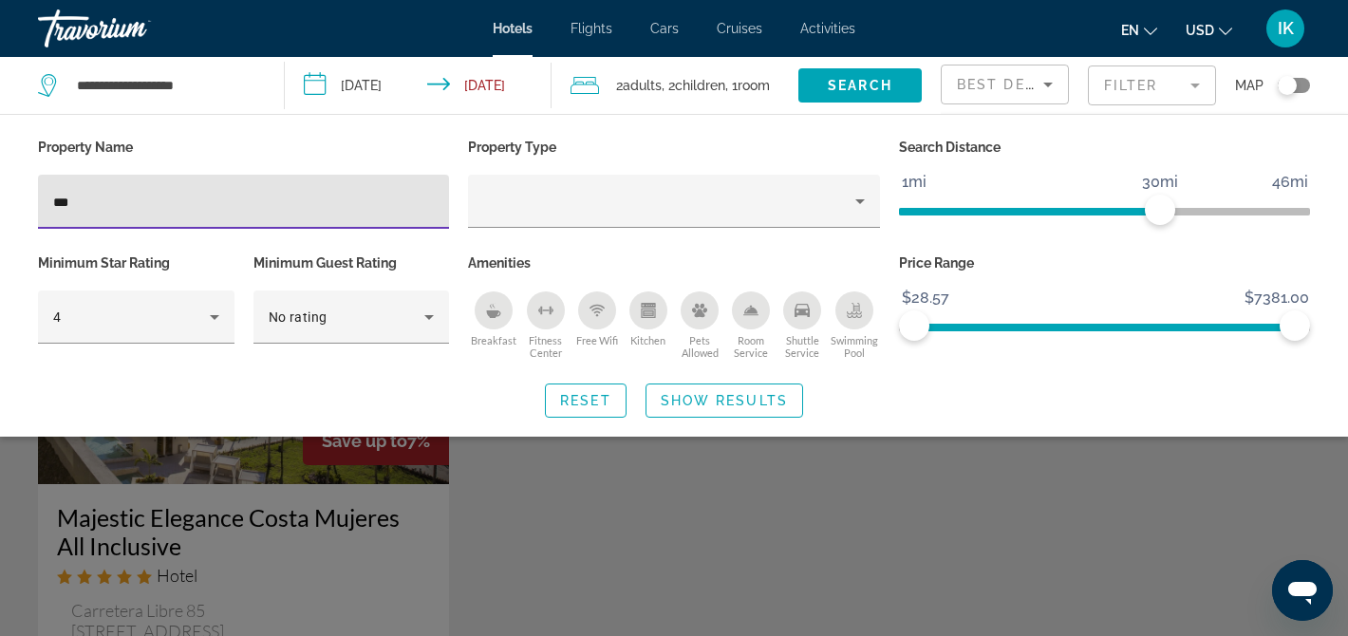
type input "***"
click at [329, 553] on div "Search widget" at bounding box center [674, 460] width 1348 height 351
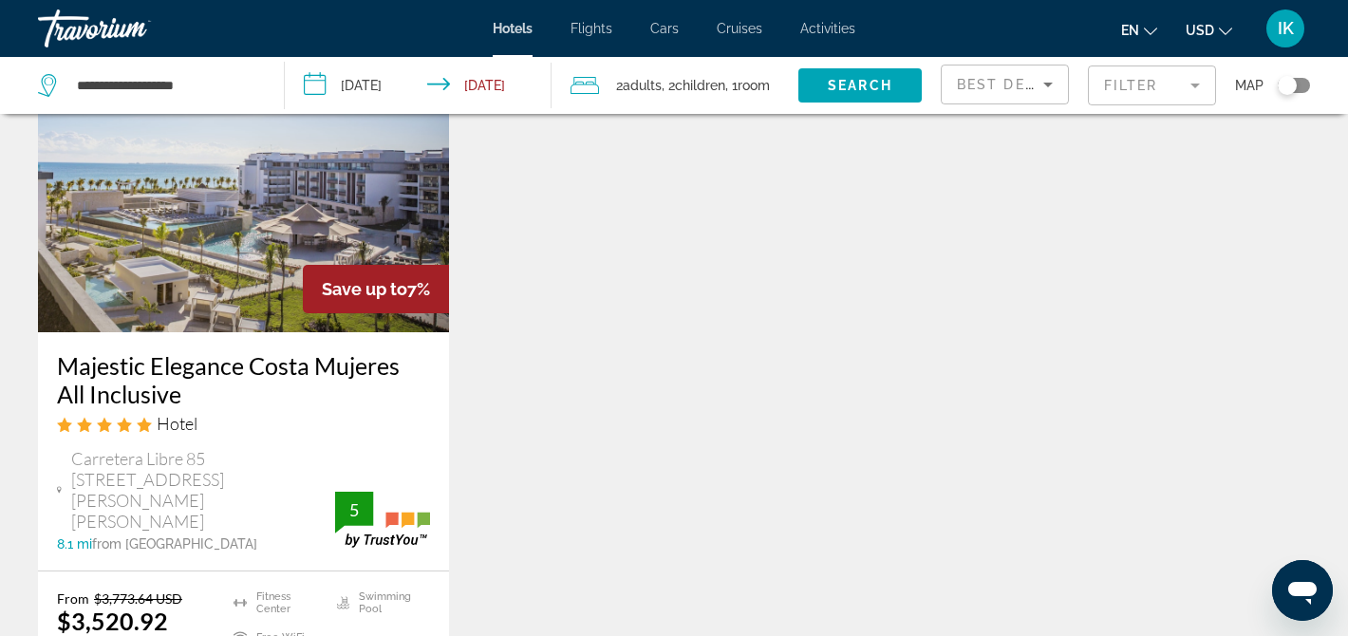
scroll to position [156, 0]
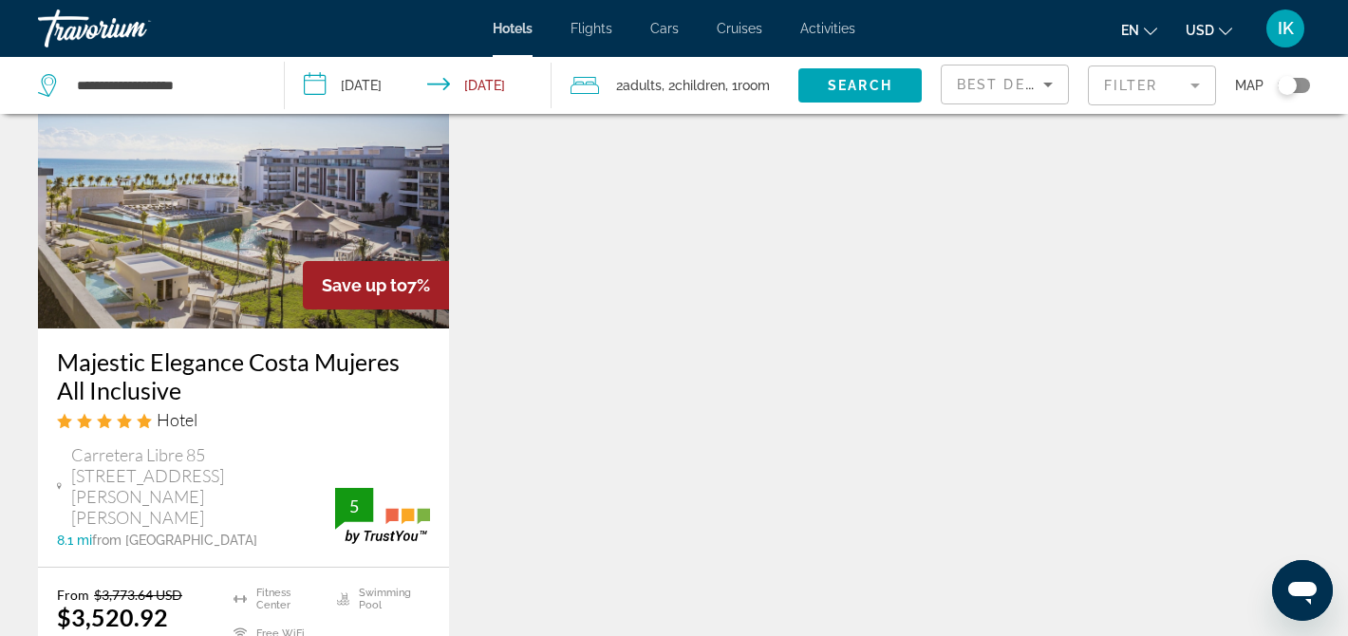
click at [134, 366] on h3 "Majestic Elegance Costa Mujeres All Inclusive" at bounding box center [243, 375] width 373 height 57
